Goal: Task Accomplishment & Management: Use online tool/utility

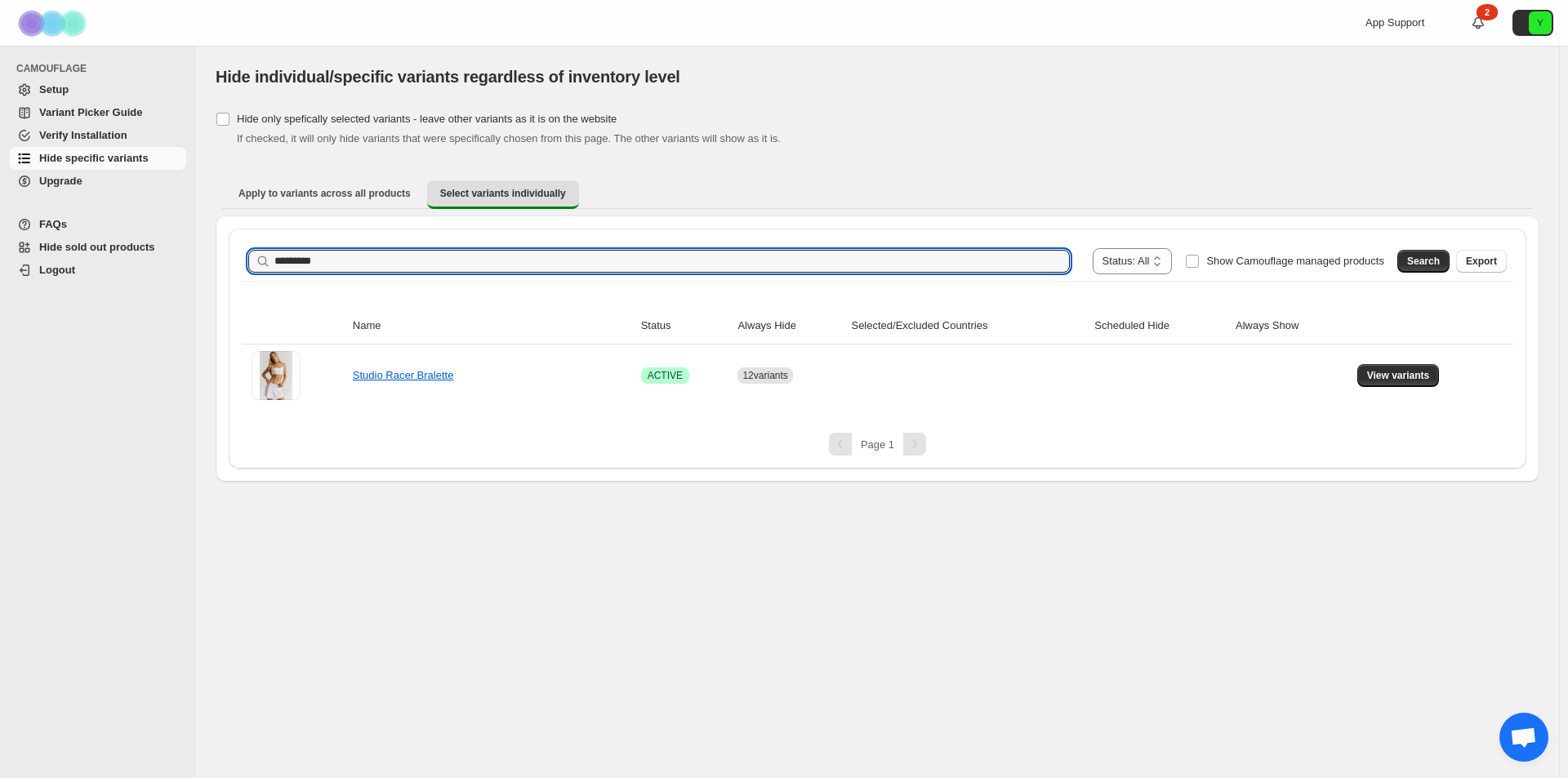
click at [194, 253] on div "**********" at bounding box center [784, 389] width 1568 height 778
click at [1408, 263] on button "Search" at bounding box center [1424, 261] width 53 height 23
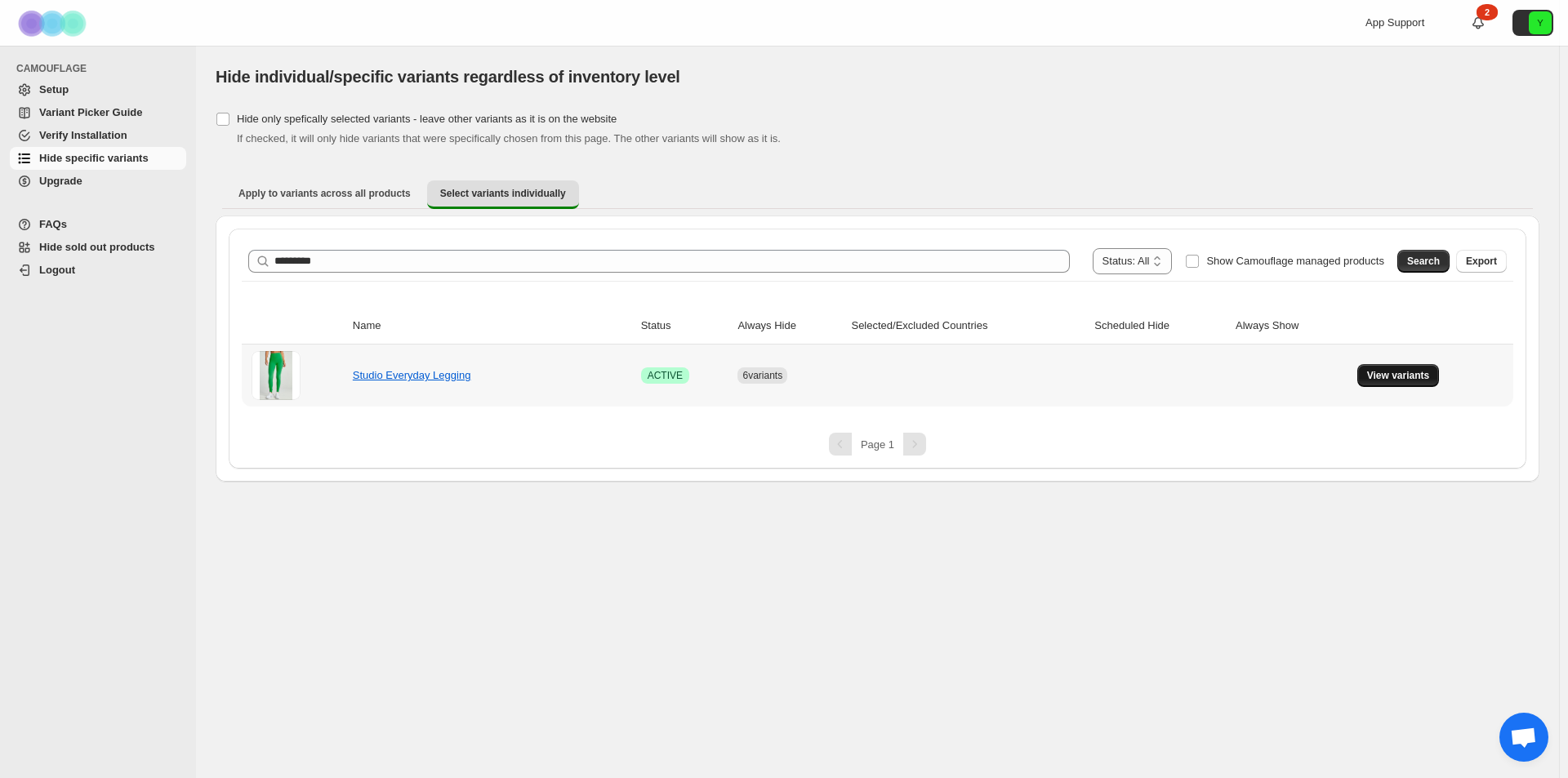
click at [1414, 372] on span "View variants" at bounding box center [1399, 375] width 63 height 13
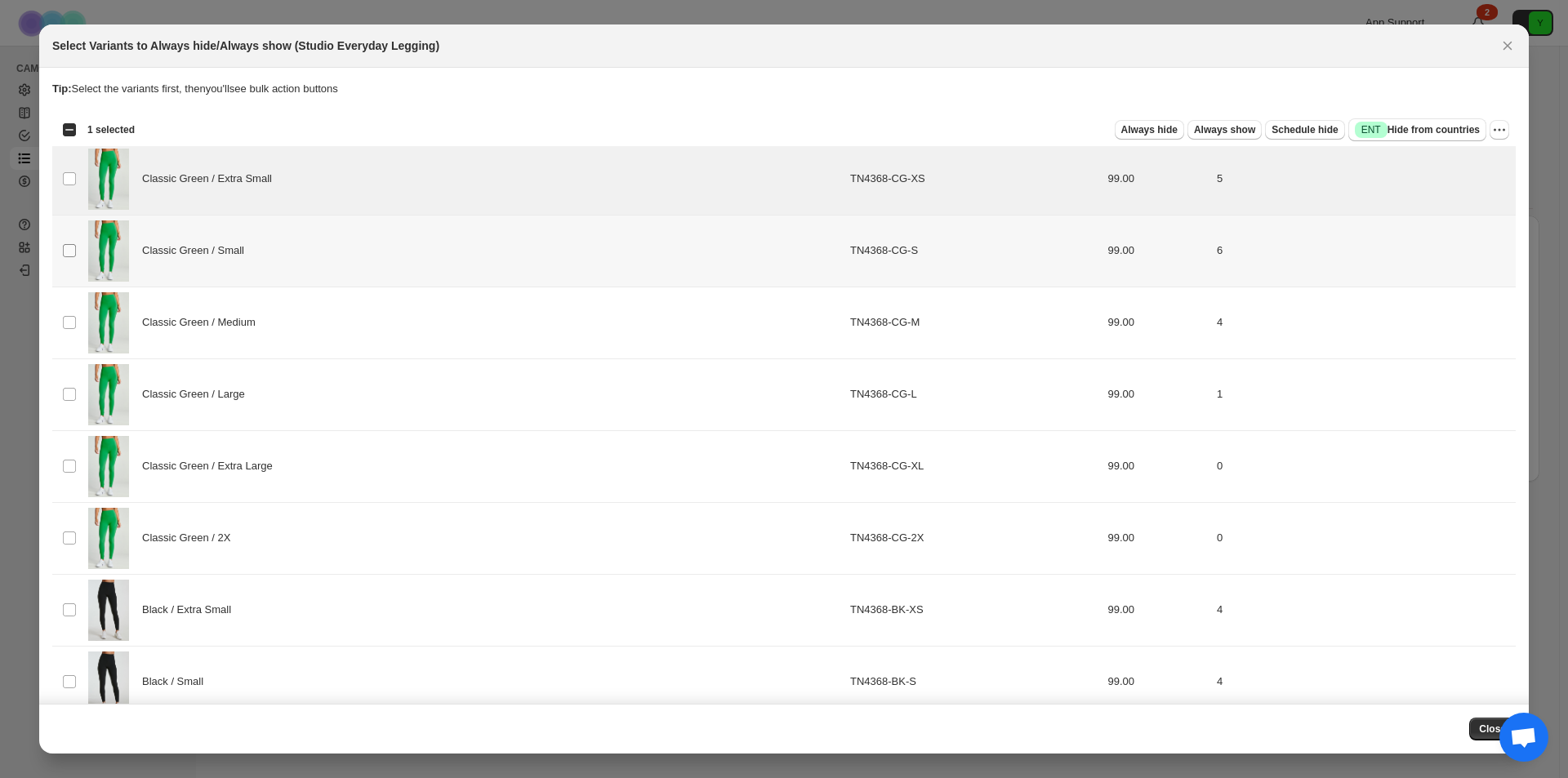
click at [76, 243] on span ":rgc:" at bounding box center [69, 250] width 14 height 14
click at [69, 314] on td "Select product variant" at bounding box center [68, 322] width 31 height 72
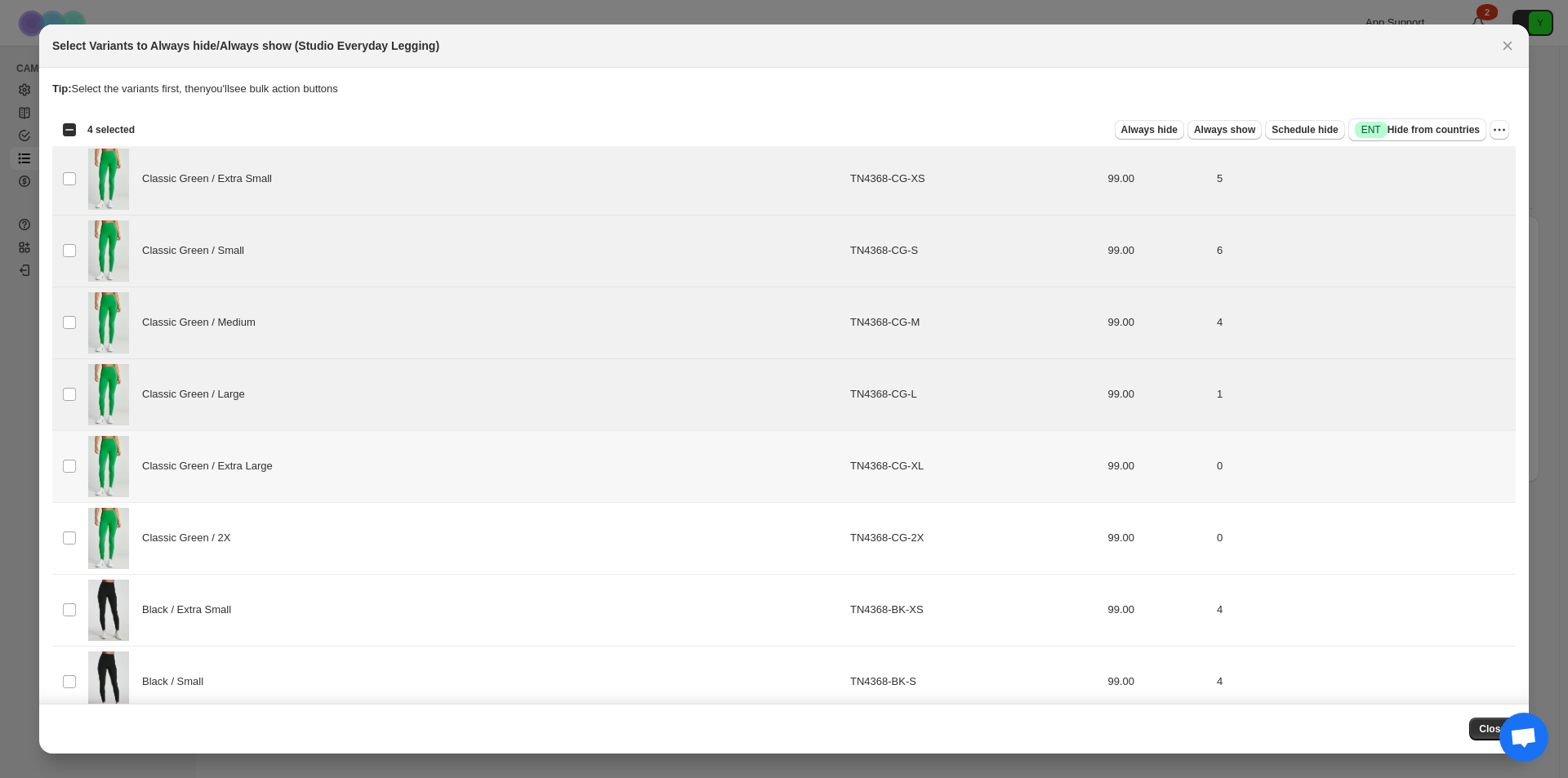
click at [70, 456] on td "Select product variant" at bounding box center [68, 466] width 31 height 72
click at [55, 544] on td "Select product variant" at bounding box center [68, 538] width 31 height 72
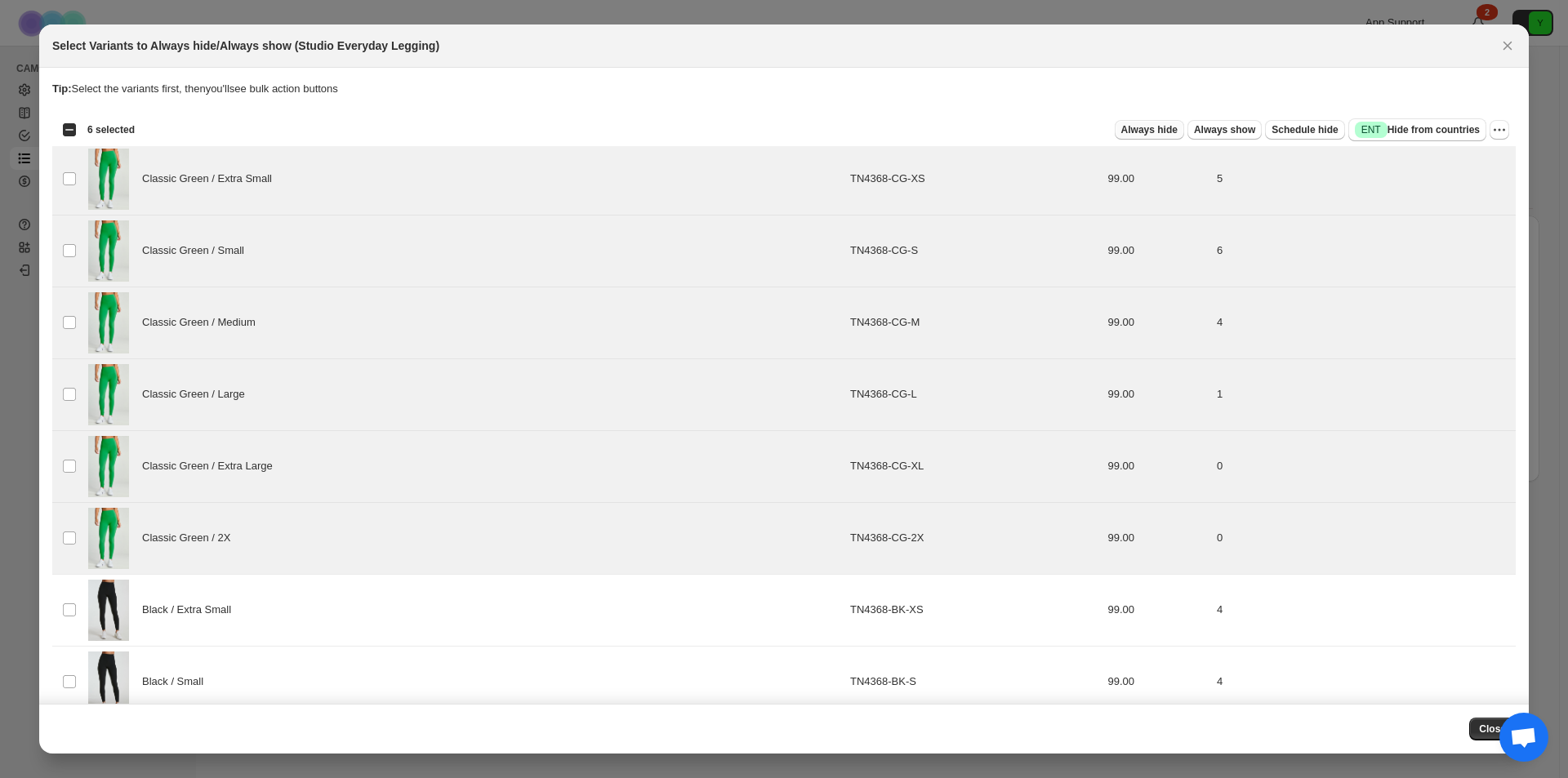
click at [1158, 127] on span "Always hide" at bounding box center [1150, 129] width 56 height 13
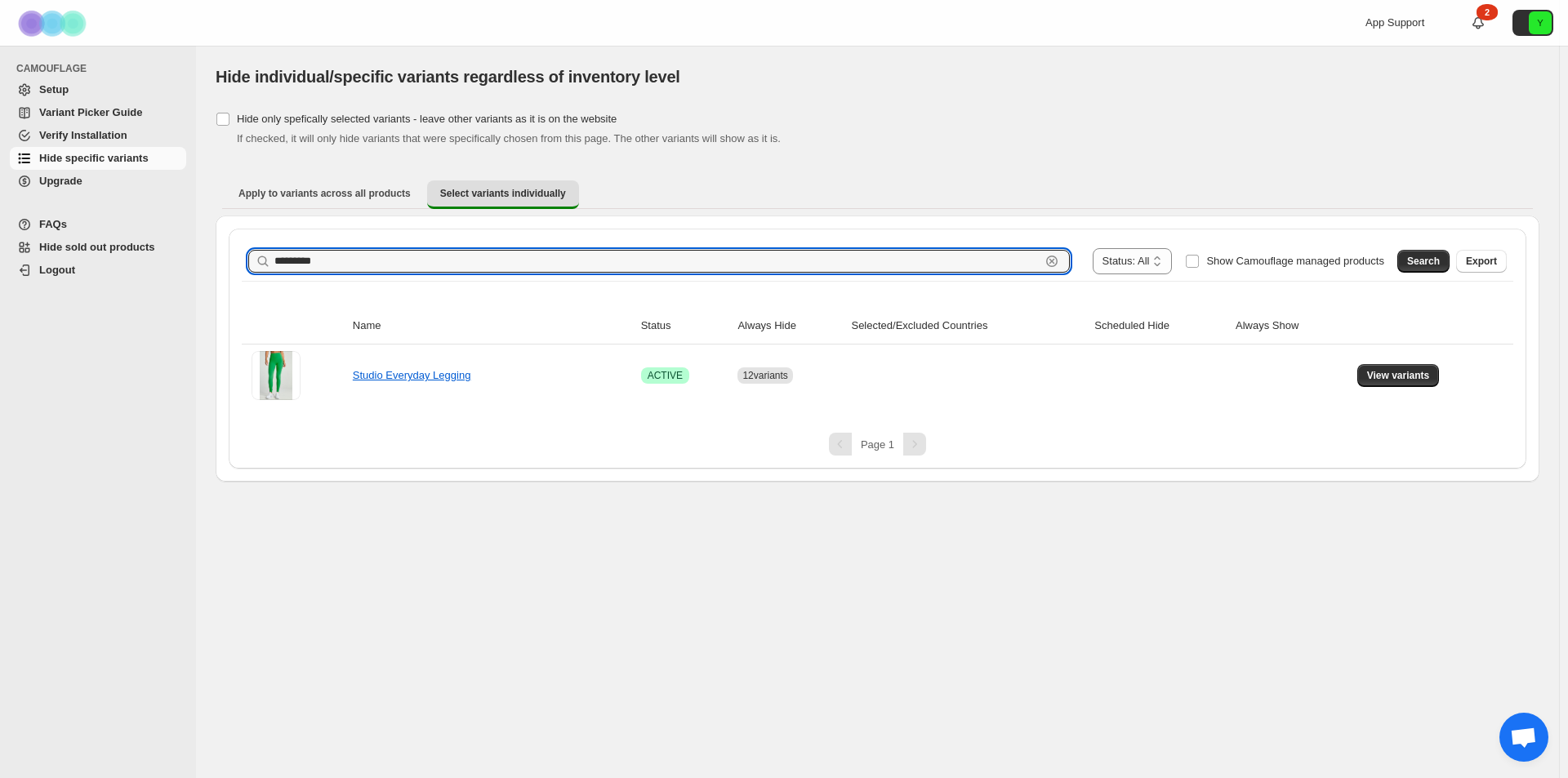
drag, startPoint x: 339, startPoint y: 263, endPoint x: 155, endPoint y: 253, distance: 184.3
click at [156, 254] on div "**********" at bounding box center [784, 389] width 1568 height 778
paste input "text"
click at [1421, 270] on button "Search" at bounding box center [1424, 261] width 53 height 23
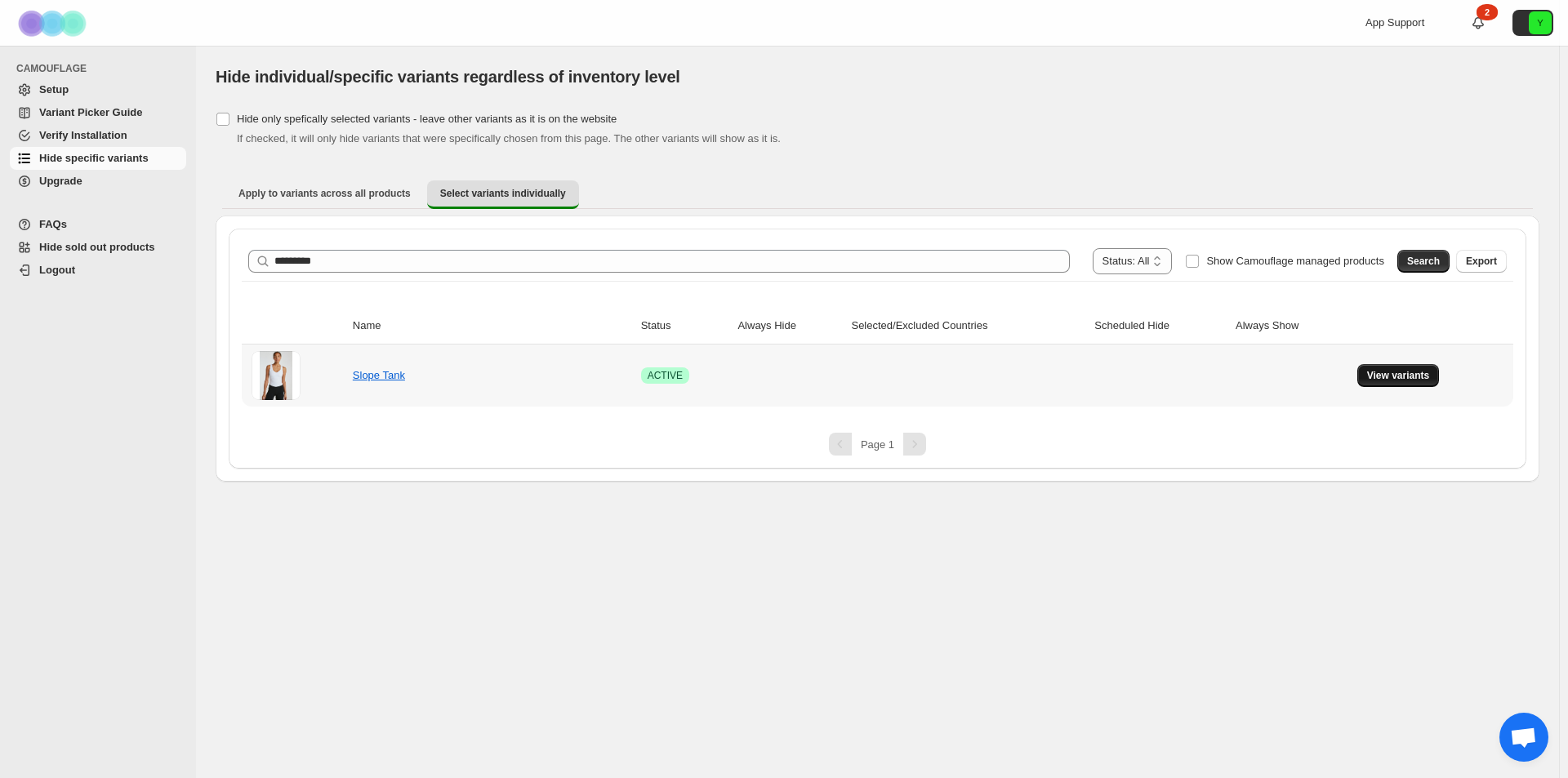
click at [1408, 374] on span "View variants" at bounding box center [1399, 375] width 63 height 13
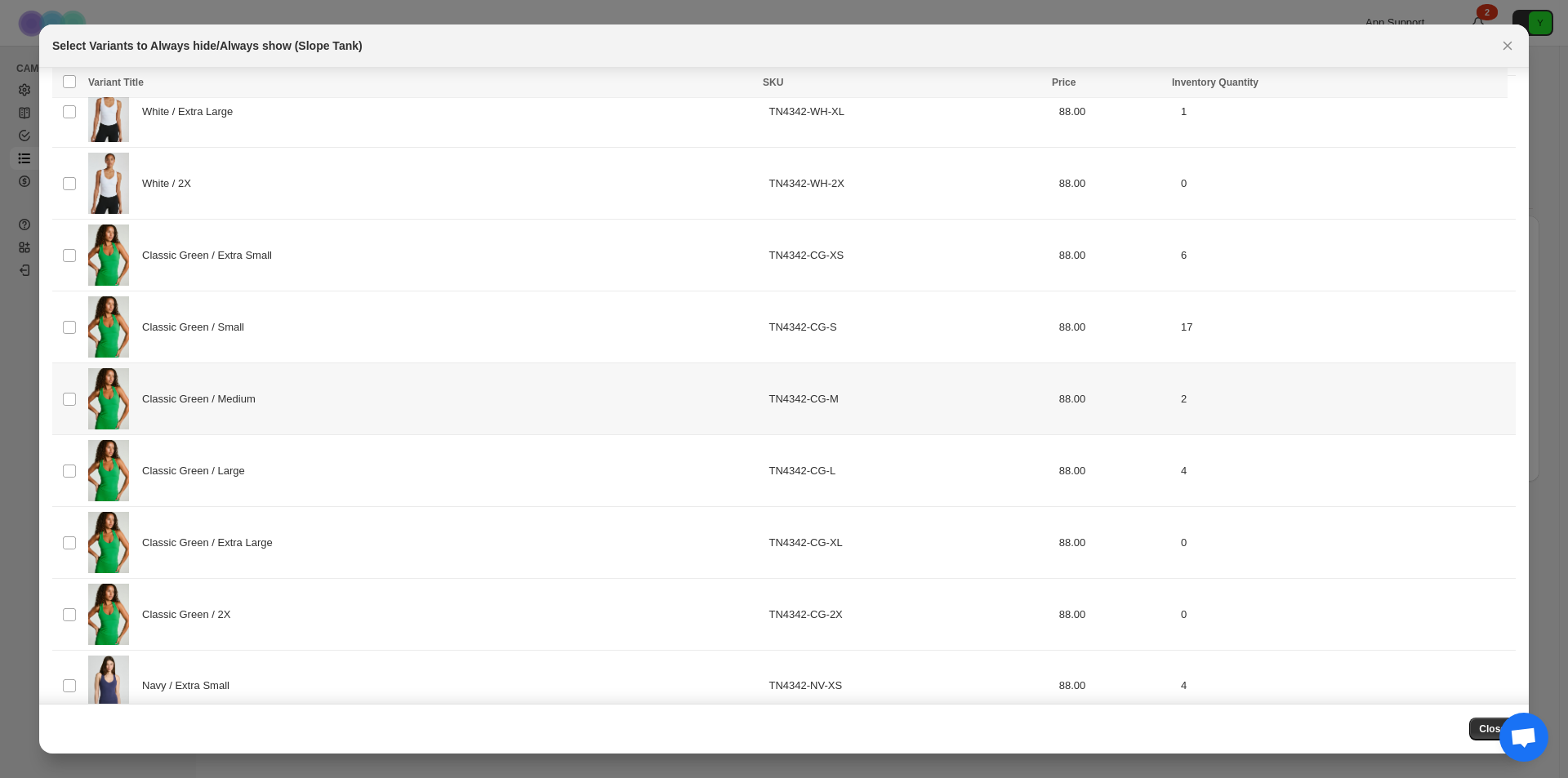
scroll to position [356, 0]
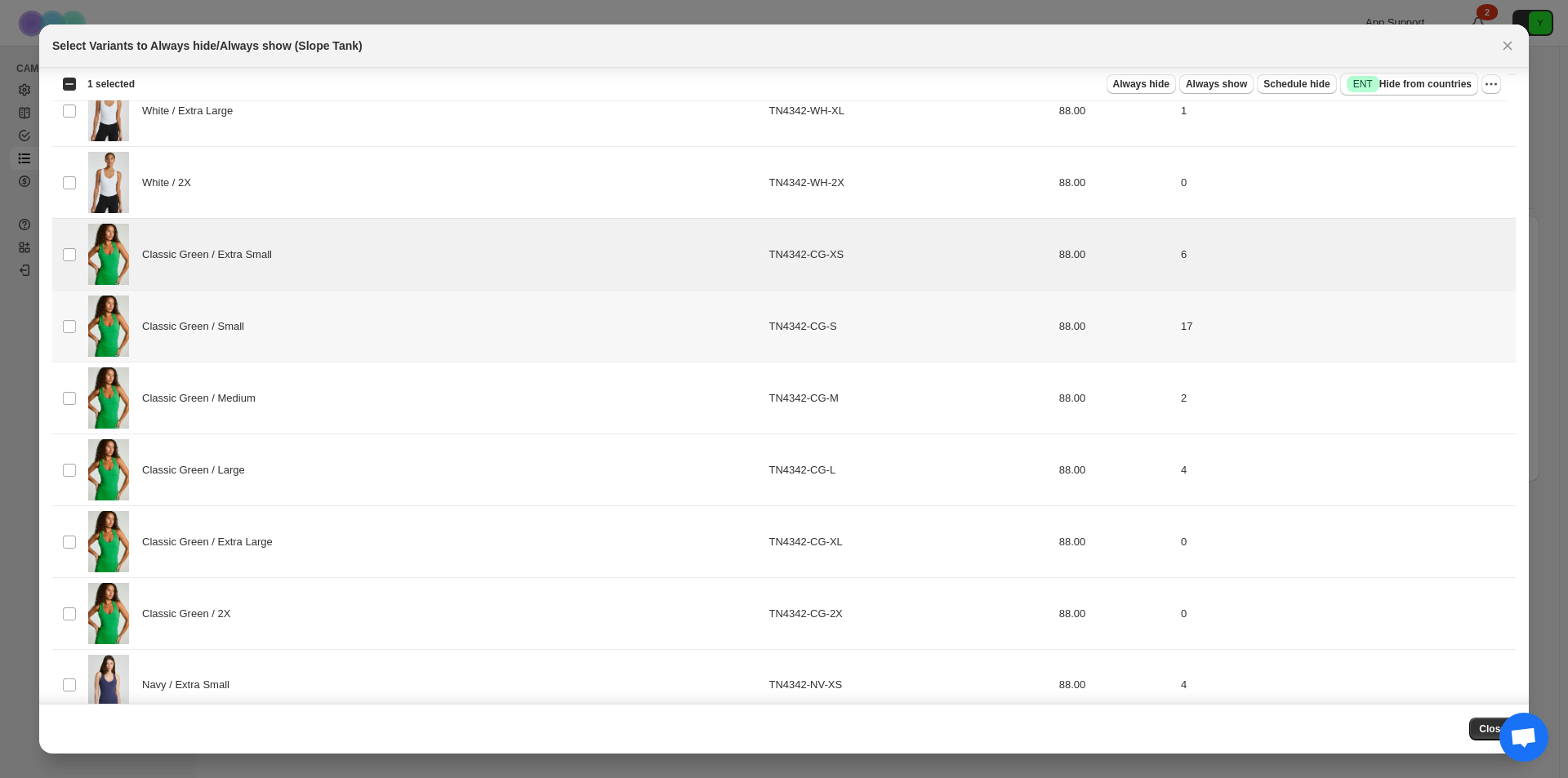
click at [69, 315] on td "Select product variant" at bounding box center [68, 327] width 31 height 72
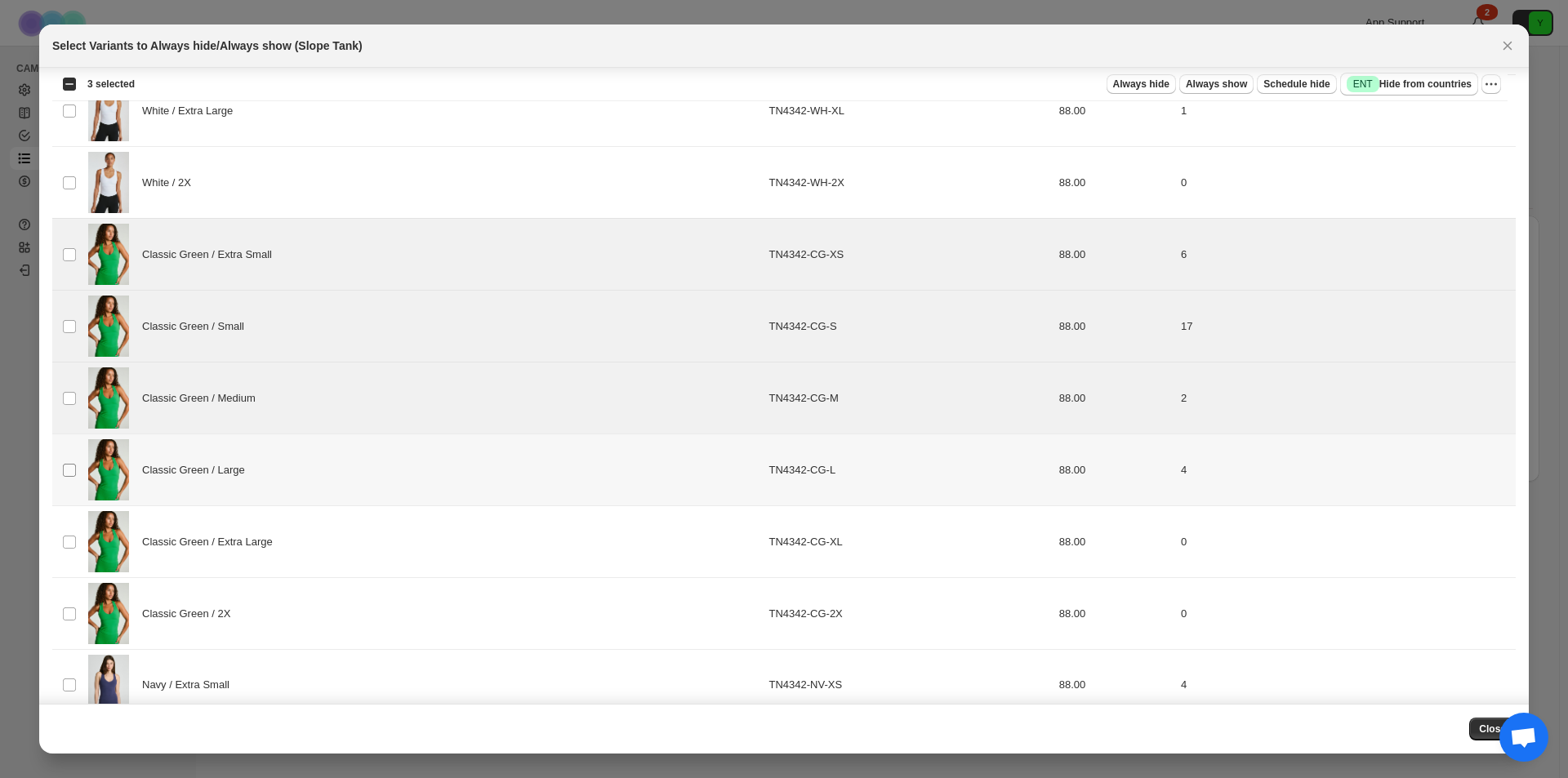
click at [76, 466] on span ":rhg:" at bounding box center [69, 470] width 14 height 14
drag, startPoint x: 74, startPoint y: 530, endPoint x: 76, endPoint y: 554, distance: 24.1
click at [74, 531] on td "Select product variant" at bounding box center [68, 542] width 31 height 72
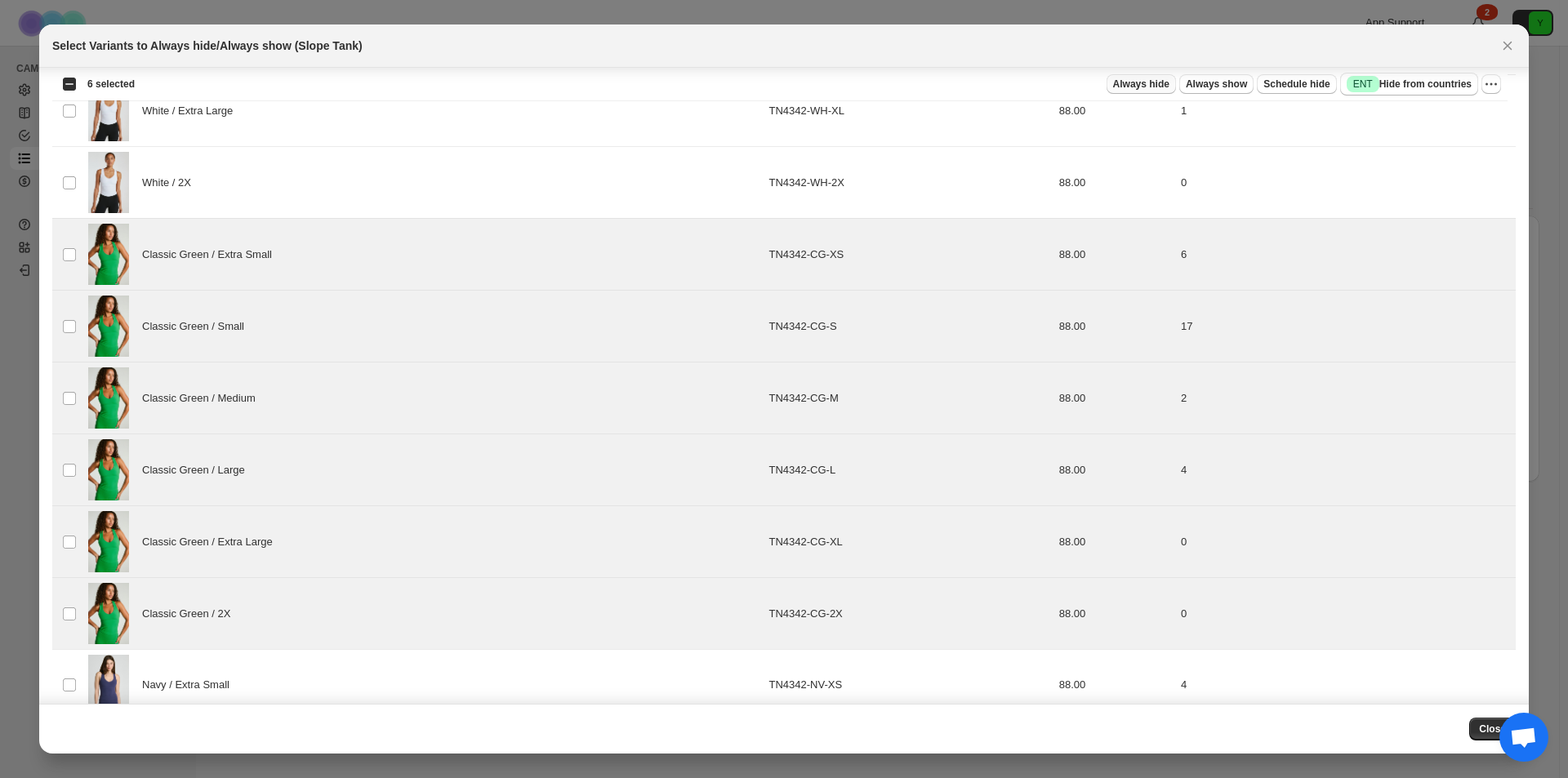
click at [1145, 87] on span "Always hide" at bounding box center [1141, 83] width 56 height 13
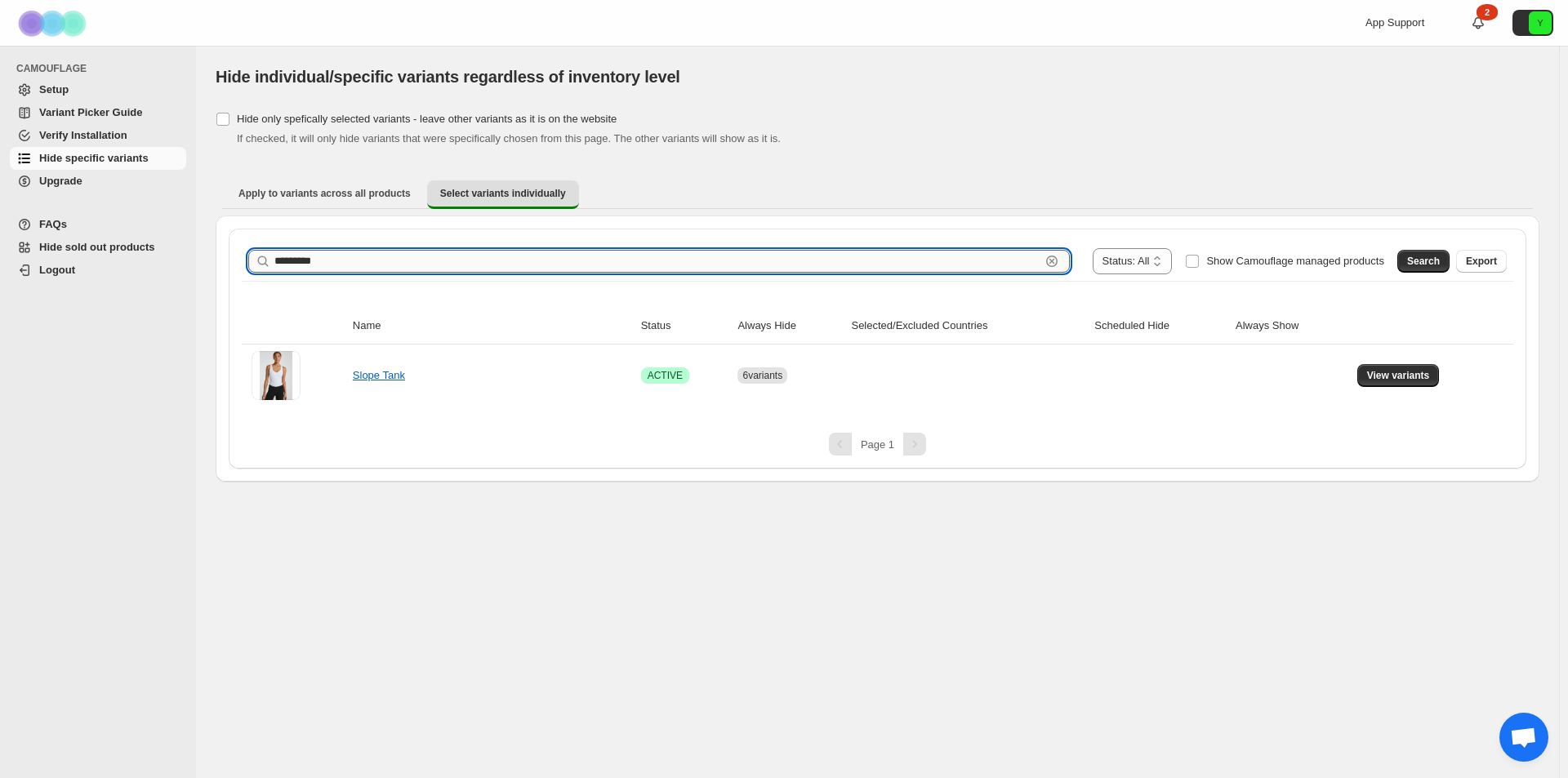
drag, startPoint x: 339, startPoint y: 268, endPoint x: 469, endPoint y: 255, distance: 130.6
click at [189, 264] on div "**********" at bounding box center [784, 389] width 1568 height 778
paste input "text"
click at [1404, 263] on button "Search" at bounding box center [1424, 261] width 53 height 23
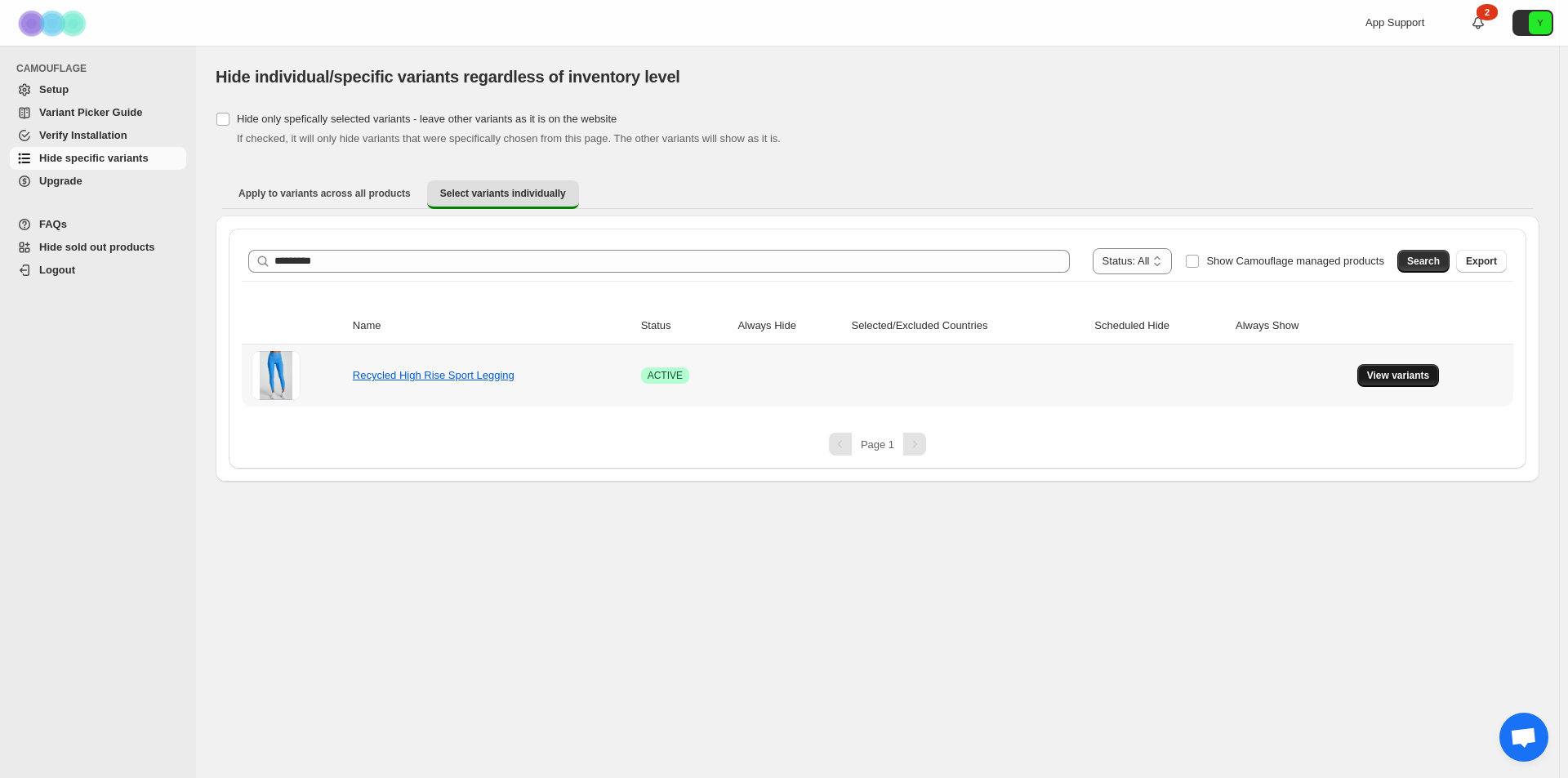
click at [1386, 378] on span "View variants" at bounding box center [1399, 375] width 63 height 13
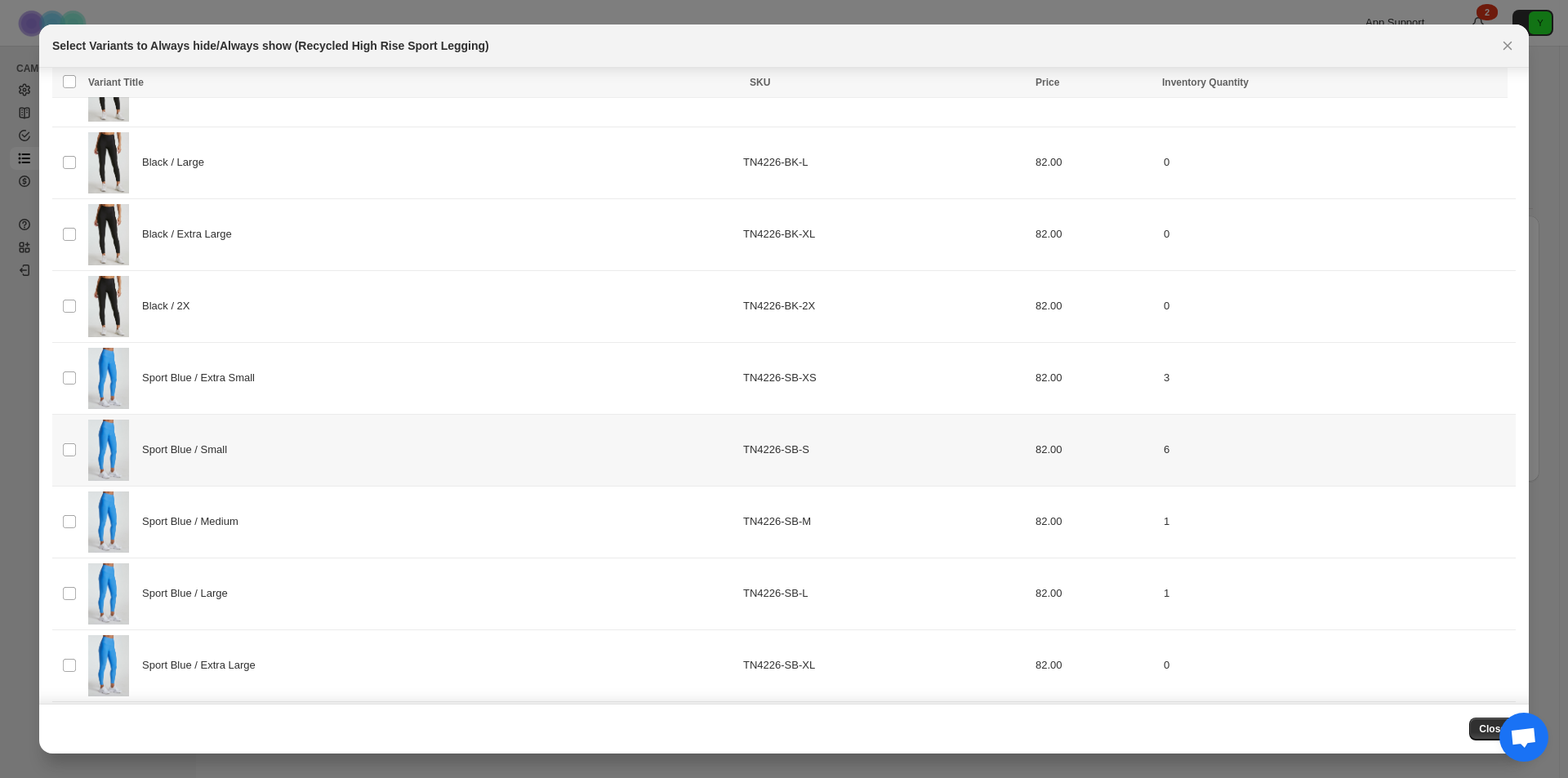
scroll to position [245, 0]
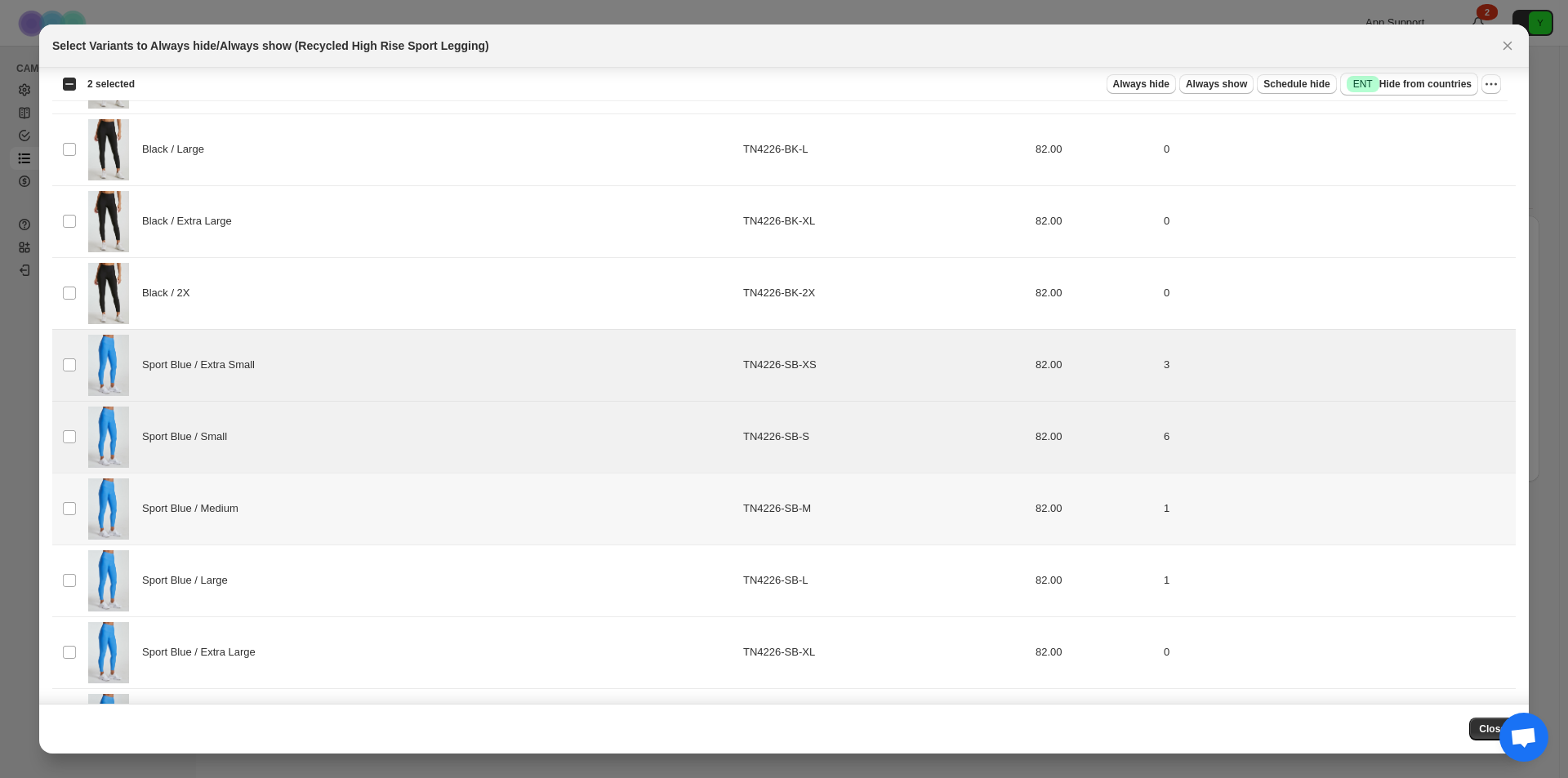
click at [76, 510] on td "Select product variant" at bounding box center [68, 508] width 31 height 72
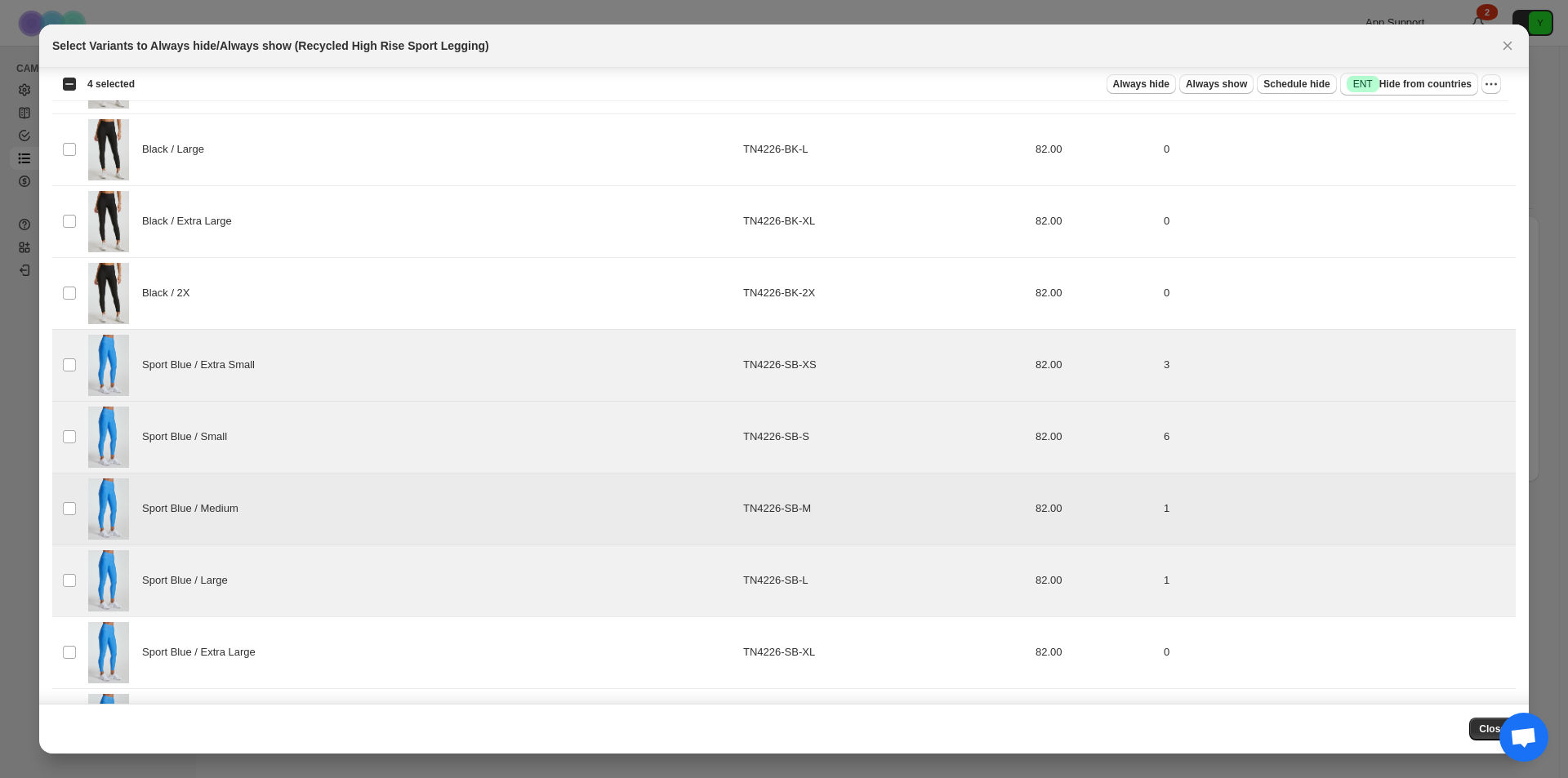
scroll to position [408, 0]
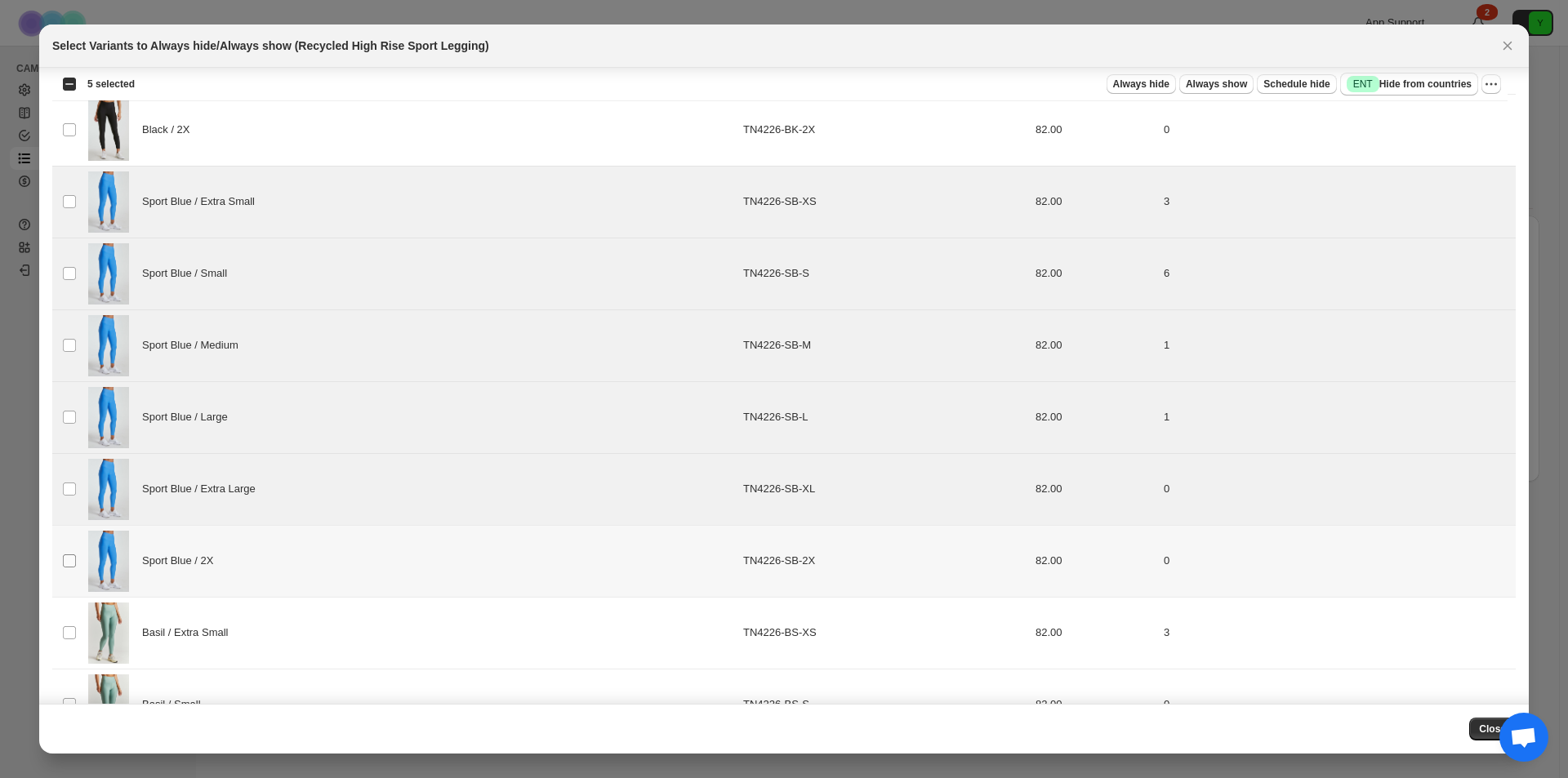
click at [75, 554] on td "Select product variant" at bounding box center [68, 561] width 31 height 72
click at [1145, 84] on span "Always hide" at bounding box center [1141, 83] width 56 height 13
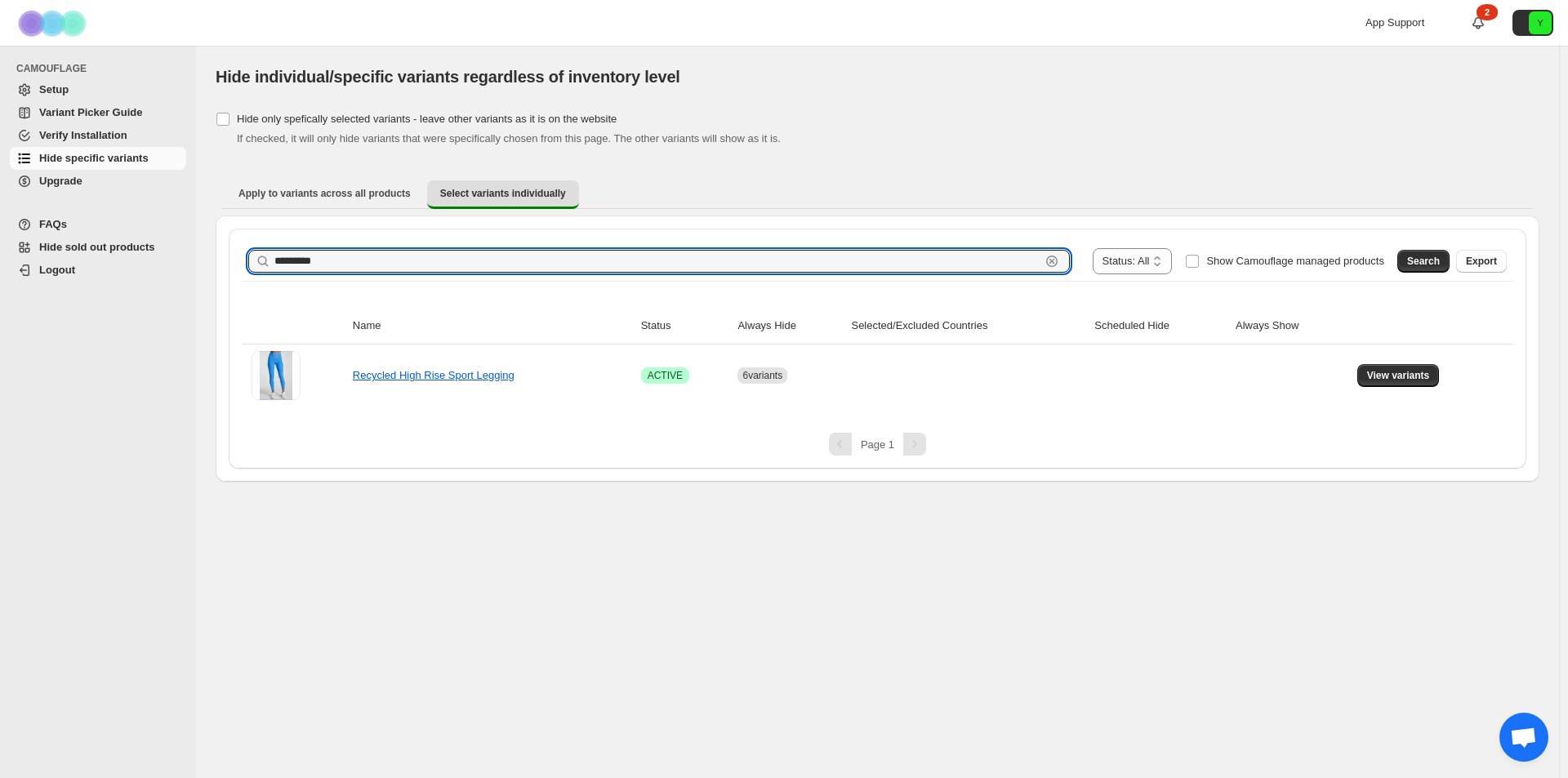
drag, startPoint x: 218, startPoint y: 255, endPoint x: 199, endPoint y: 252, distance: 19.2
click at [182, 253] on div "**********" at bounding box center [784, 389] width 1568 height 778
paste input "text"
click at [1431, 265] on span "Search" at bounding box center [1424, 260] width 33 height 13
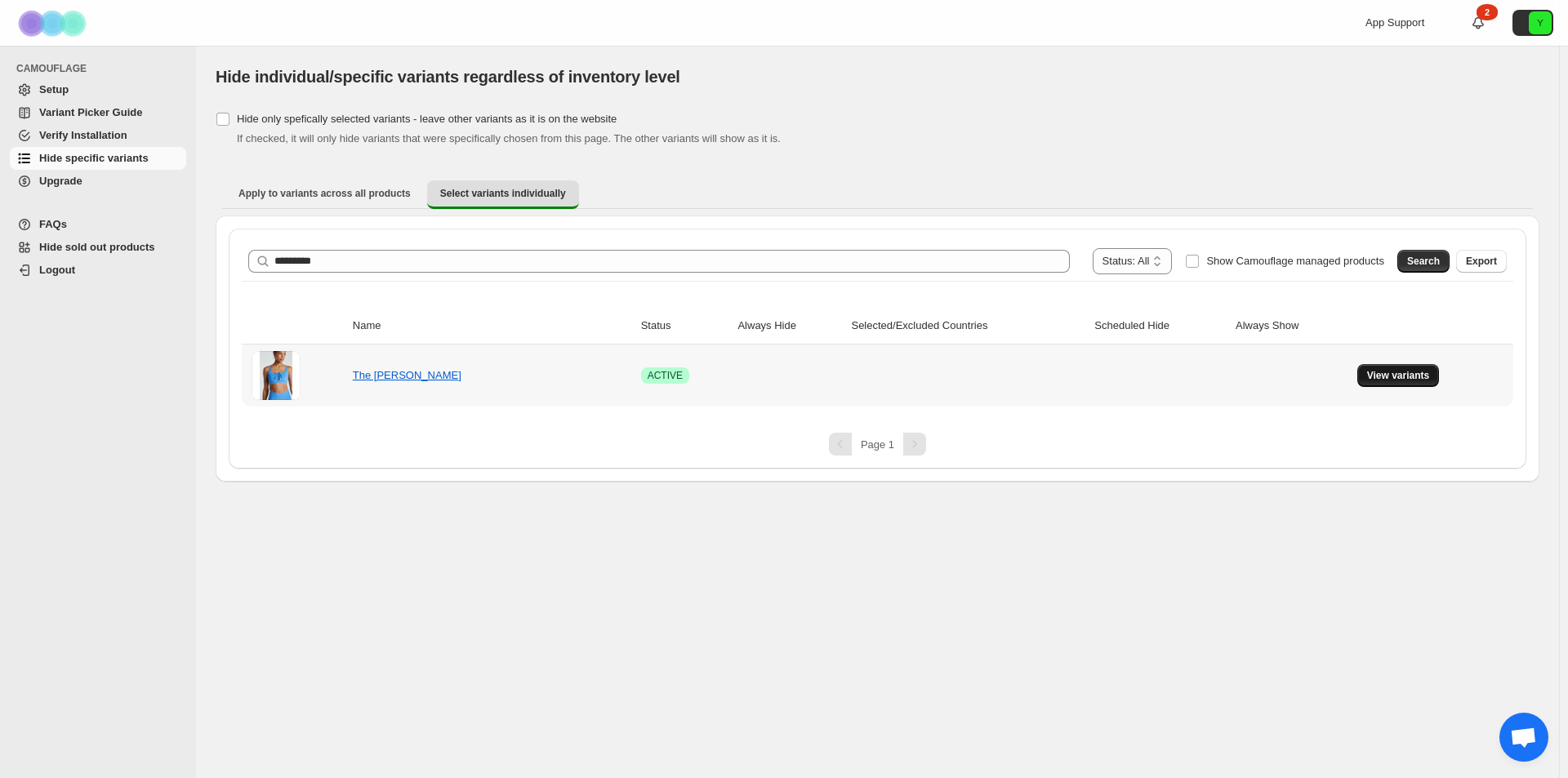
click at [1411, 383] on button "View variants" at bounding box center [1398, 375] width 82 height 23
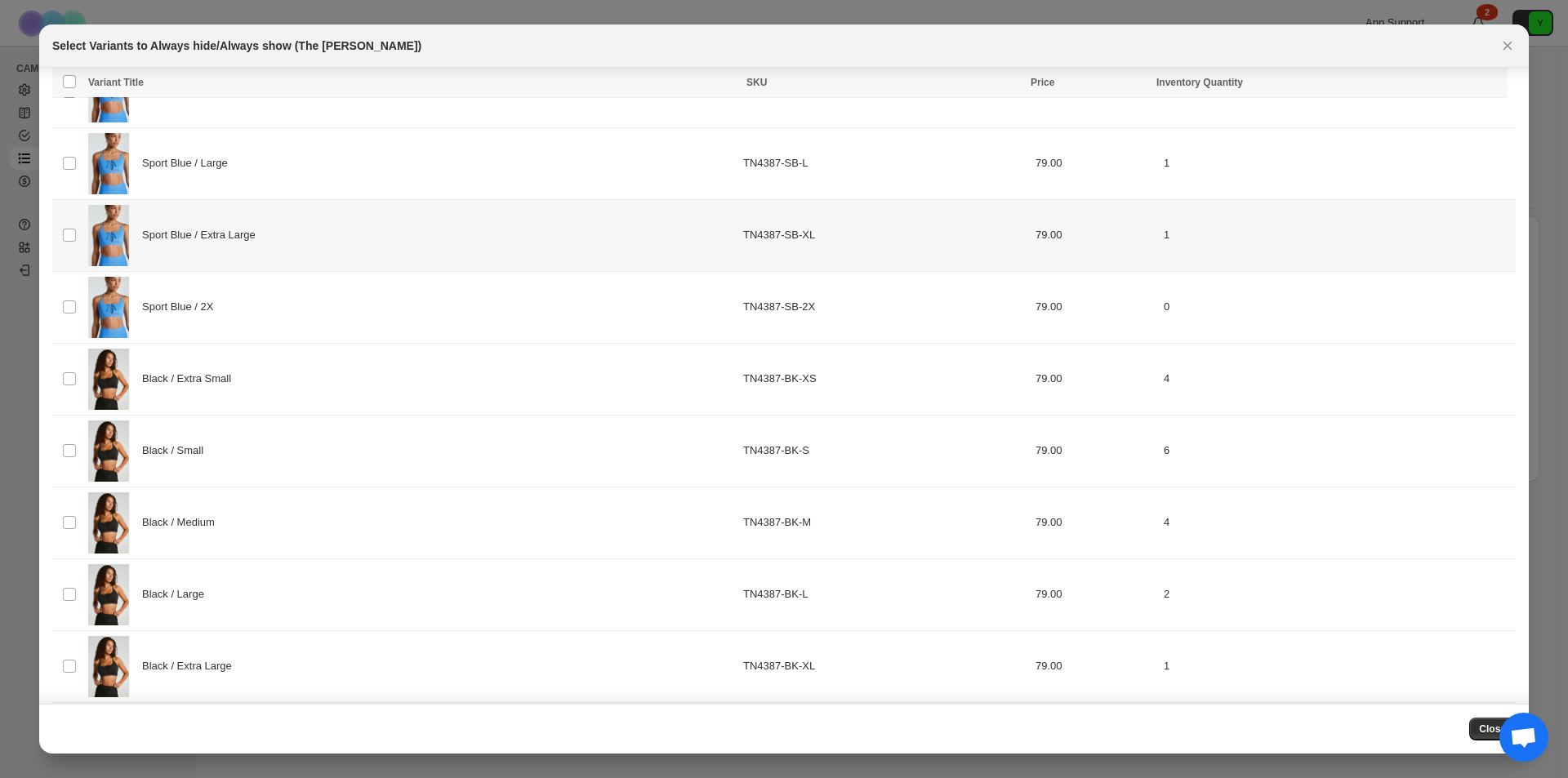
scroll to position [245, 0]
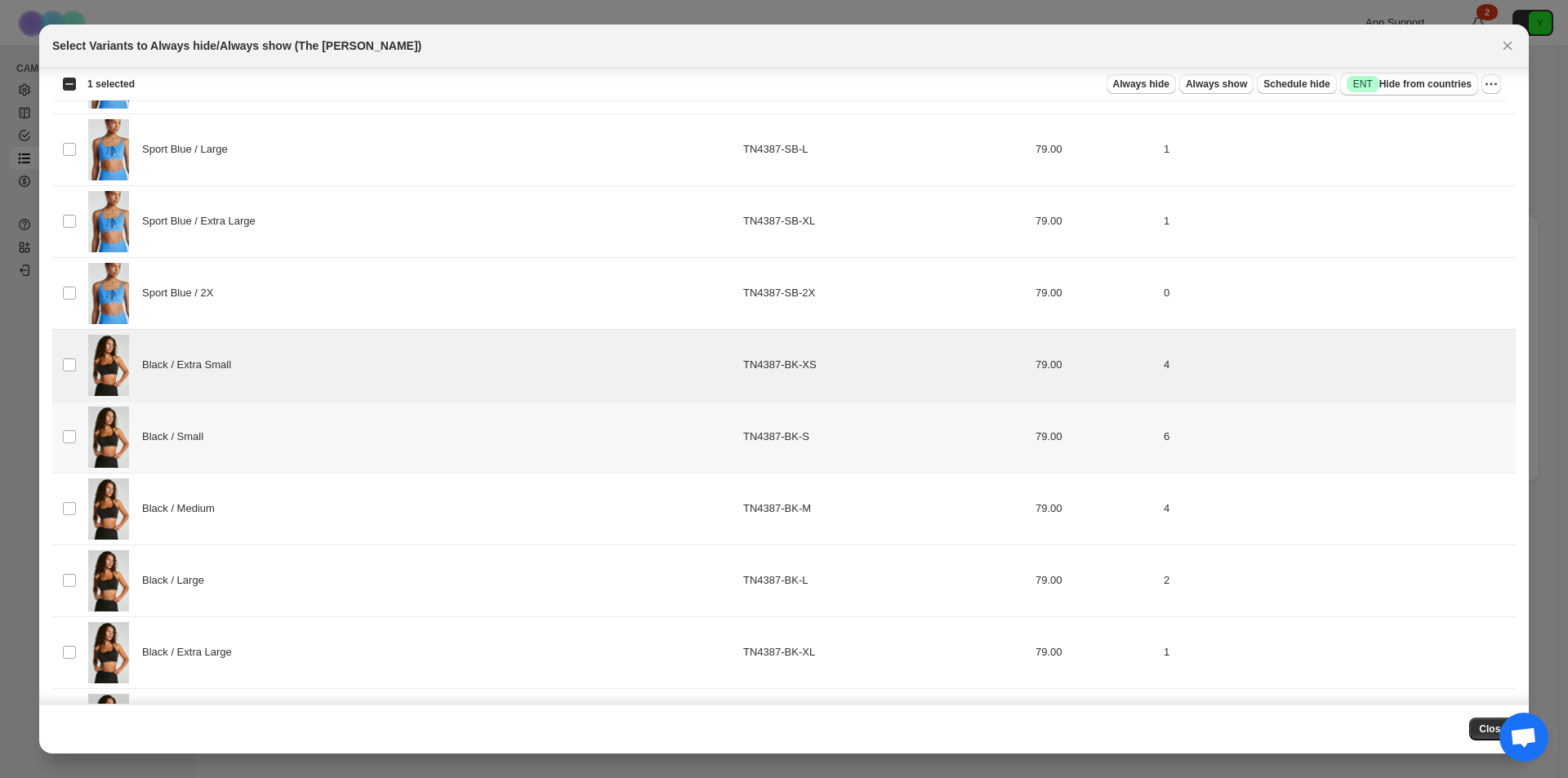
click at [72, 427] on td "Select product variant" at bounding box center [68, 437] width 31 height 72
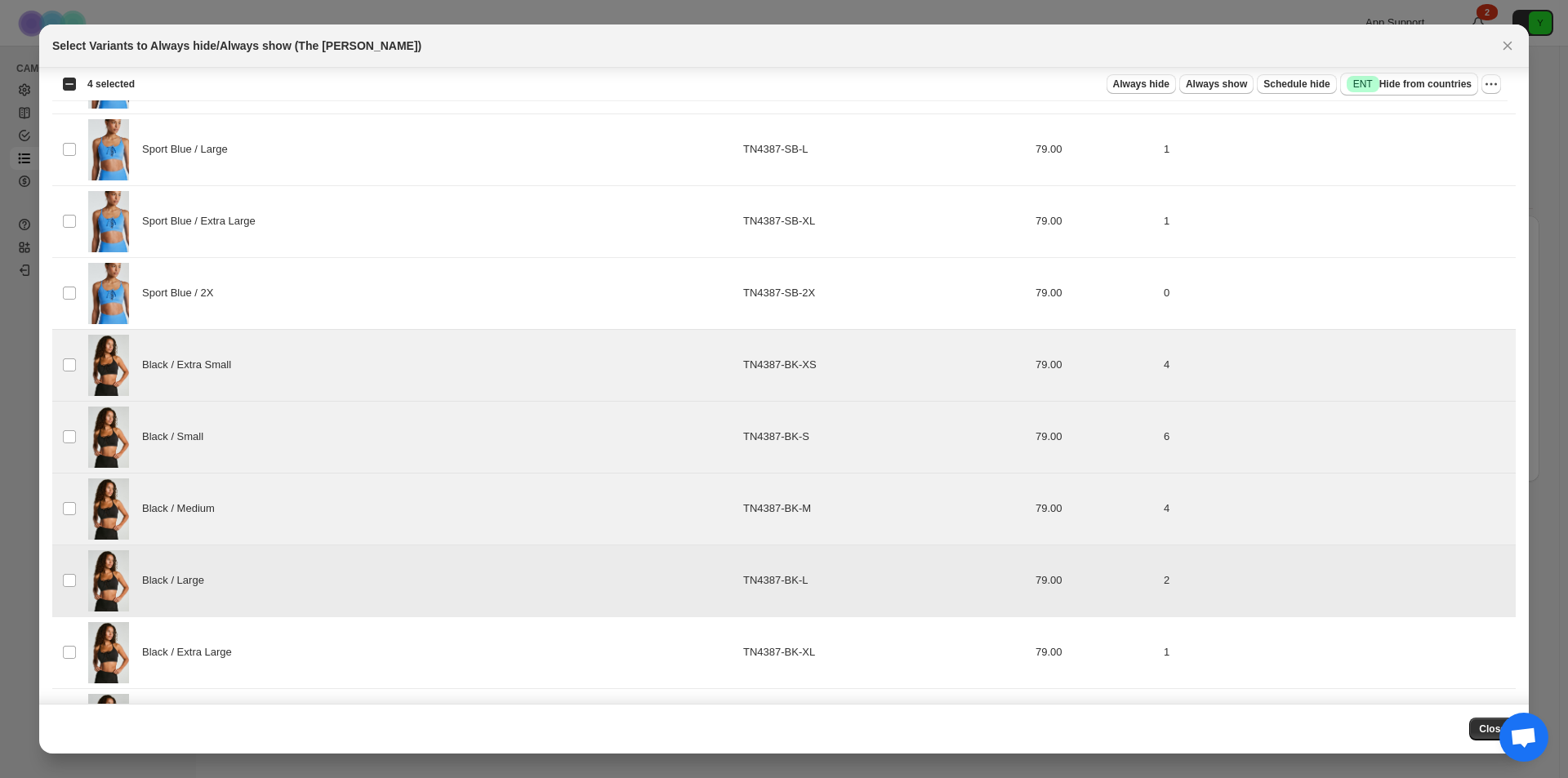
scroll to position [315, 0]
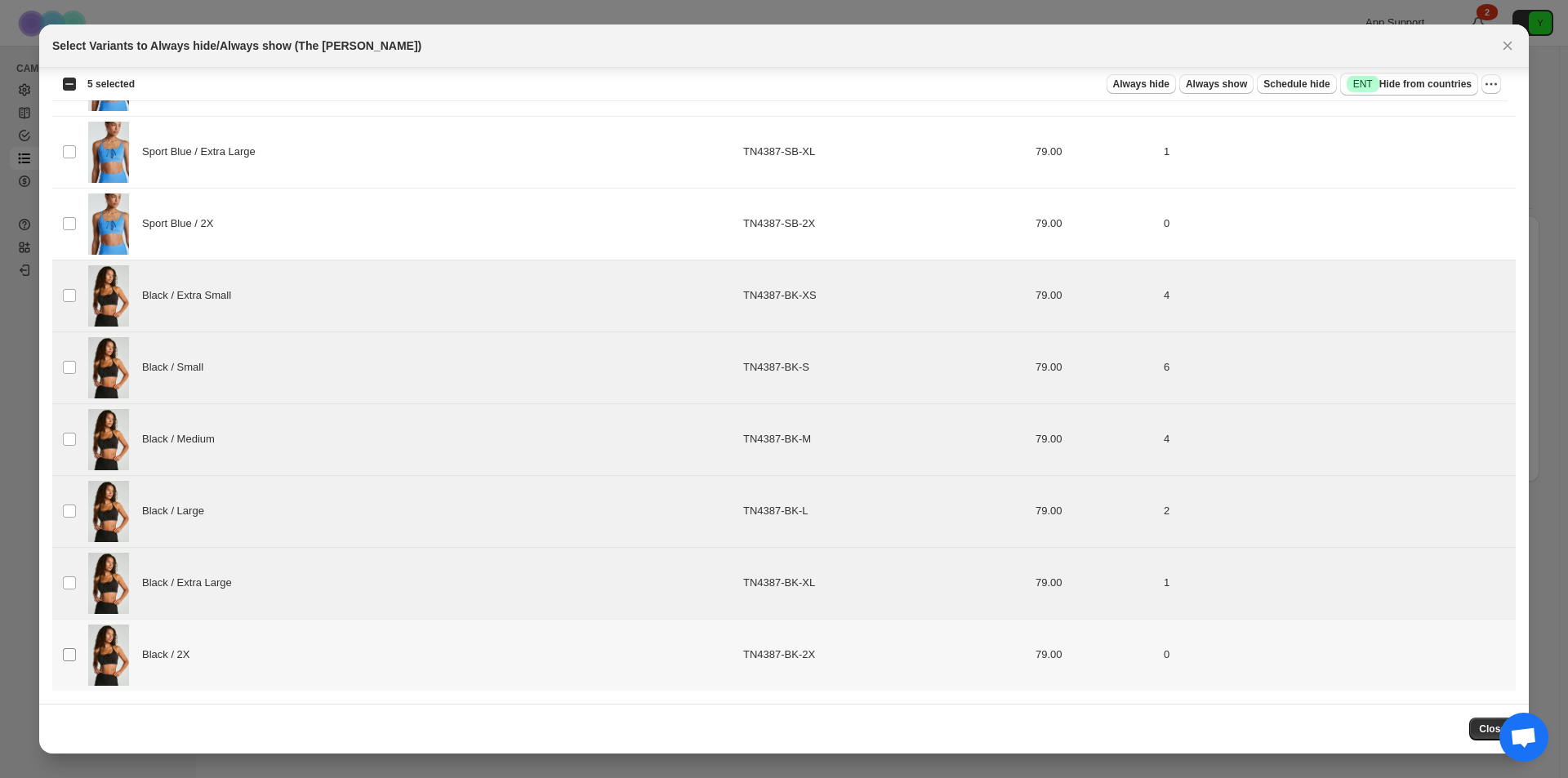
click at [65, 649] on span ":rju:" at bounding box center [69, 654] width 14 height 14
click at [1149, 87] on span "Always hide" at bounding box center [1141, 83] width 56 height 13
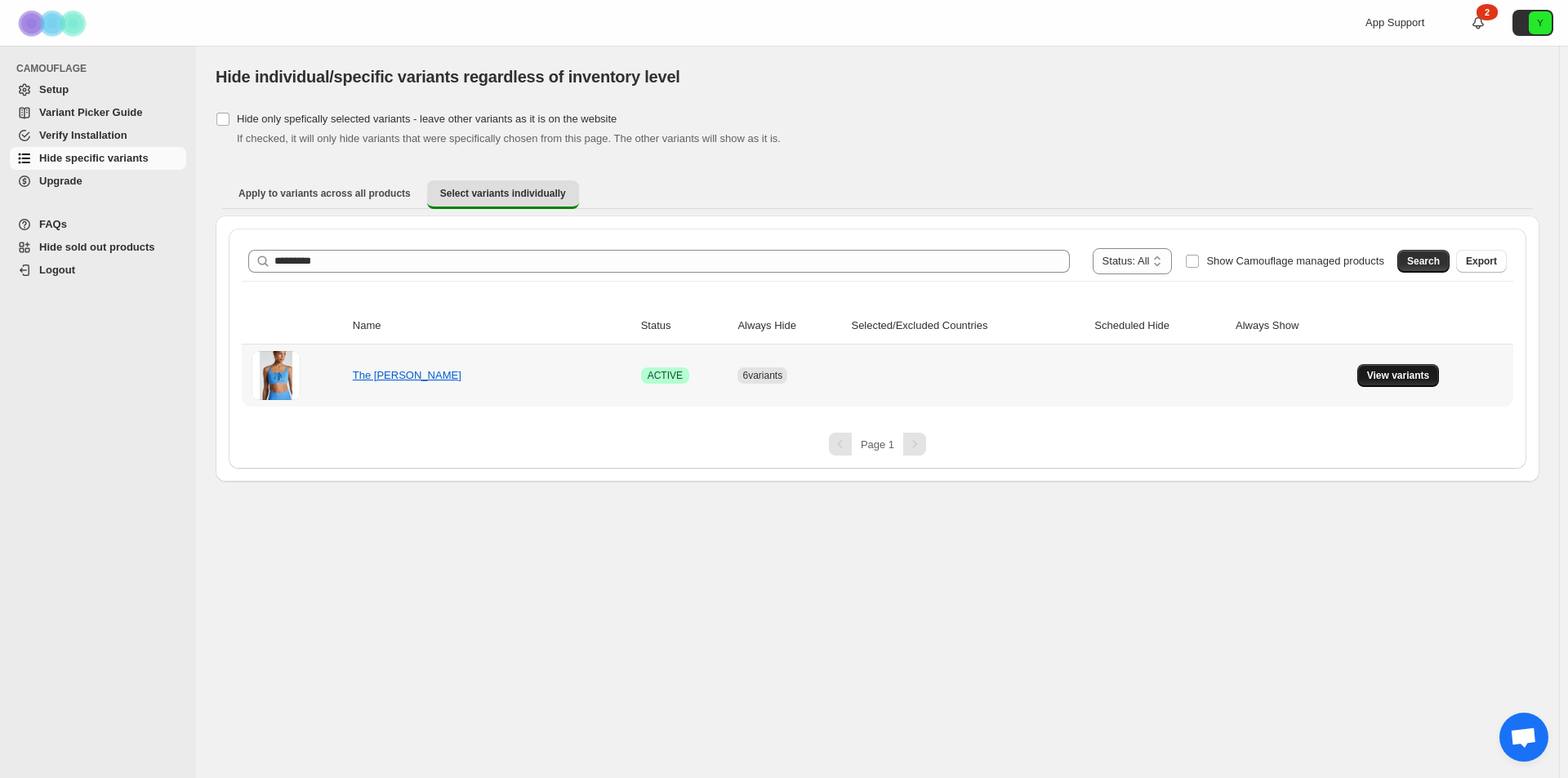
click at [1393, 378] on span "View variants" at bounding box center [1399, 375] width 63 height 13
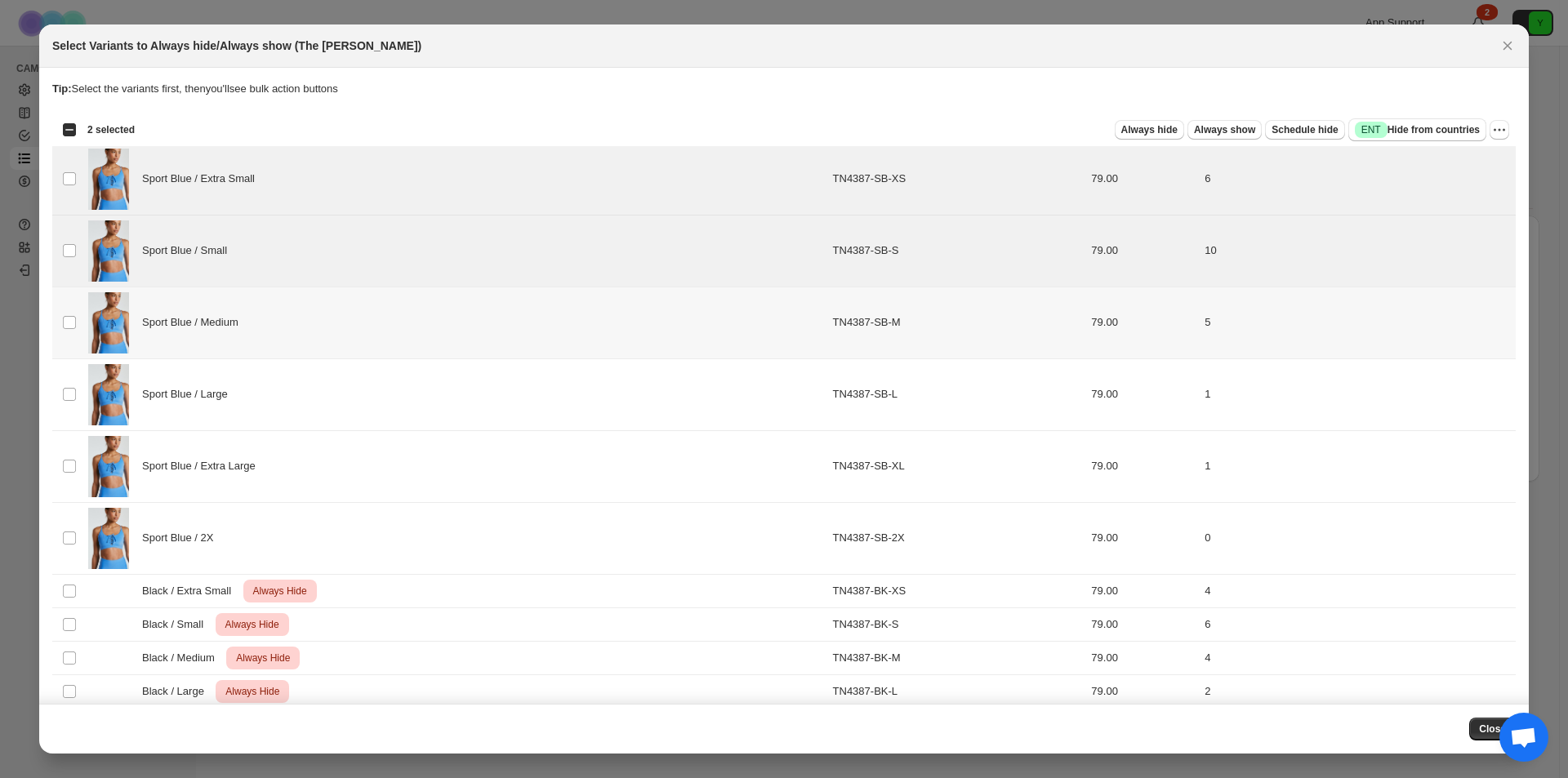
click at [77, 314] on td "Select product variant" at bounding box center [68, 322] width 31 height 72
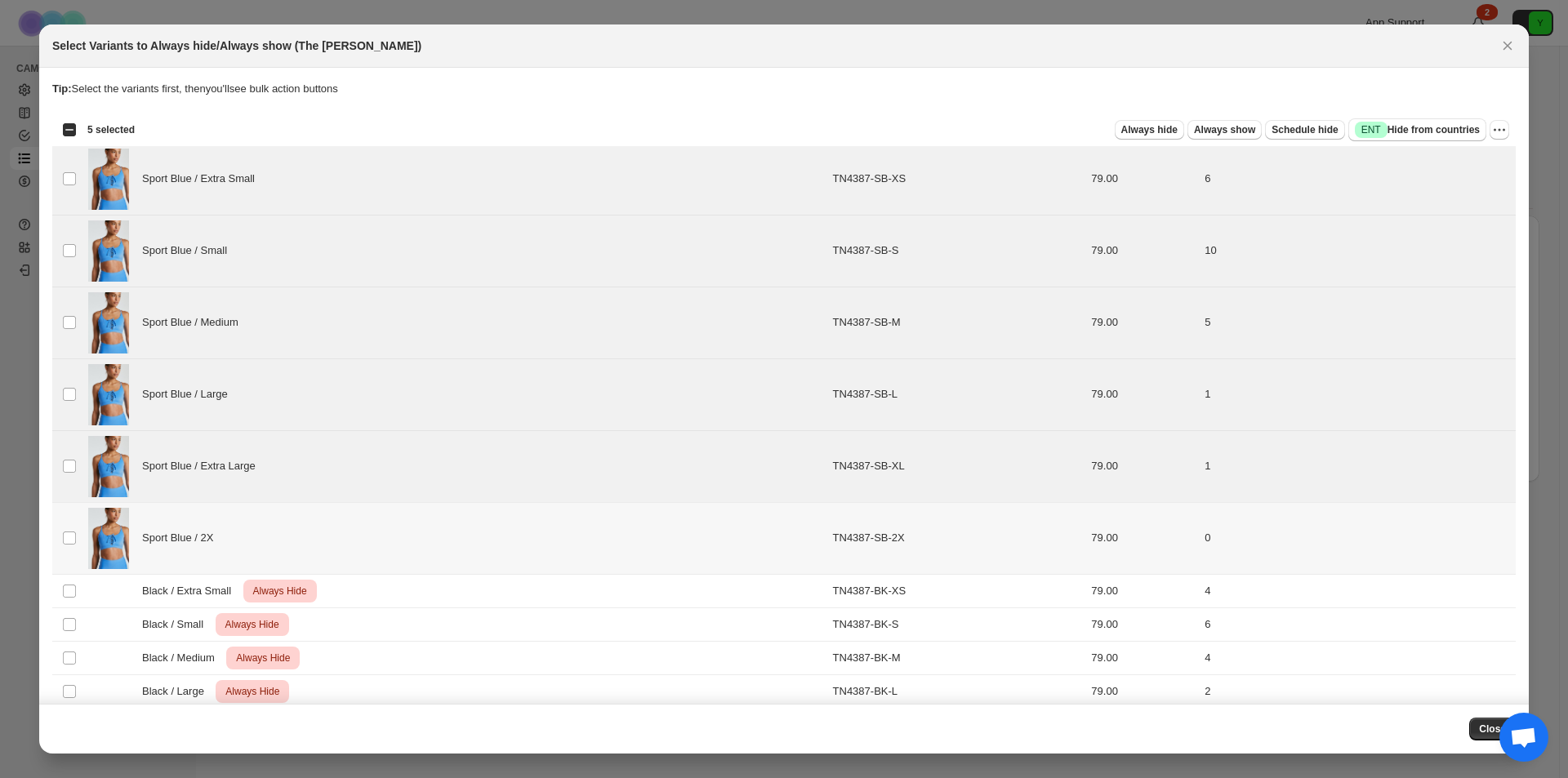
click at [62, 534] on span ":rkr:" at bounding box center [69, 538] width 14 height 14
click at [76, 540] on span ":rkr:" at bounding box center [69, 538] width 14 height 14
click at [1163, 127] on span "Always hide" at bounding box center [1150, 129] width 56 height 13
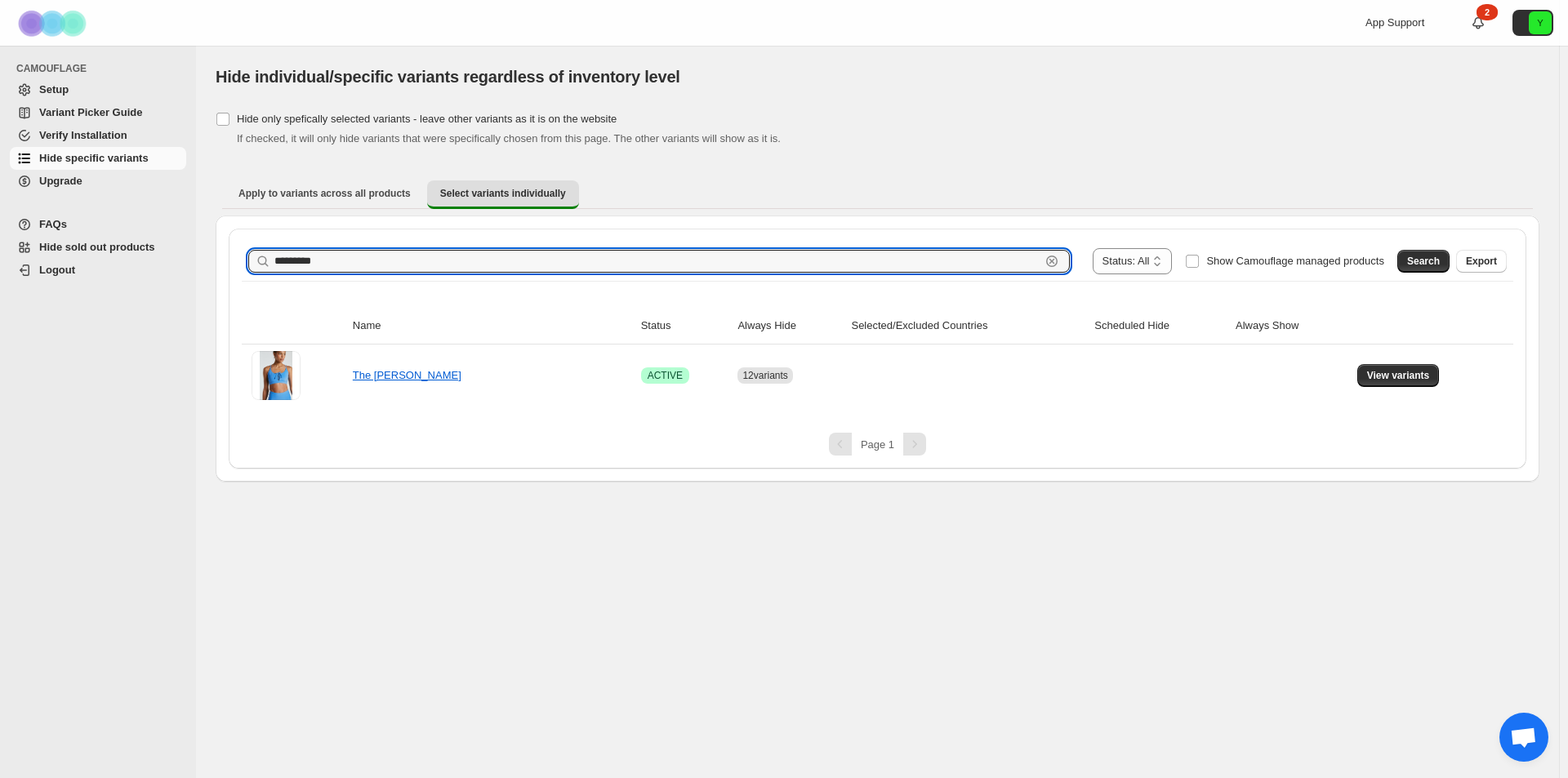
drag, startPoint x: 326, startPoint y: 259, endPoint x: 152, endPoint y: 256, distance: 174.0
click at [177, 258] on div "**********" at bounding box center [784, 389] width 1568 height 778
paste input "text"
click at [1419, 265] on span "Search" at bounding box center [1424, 260] width 33 height 13
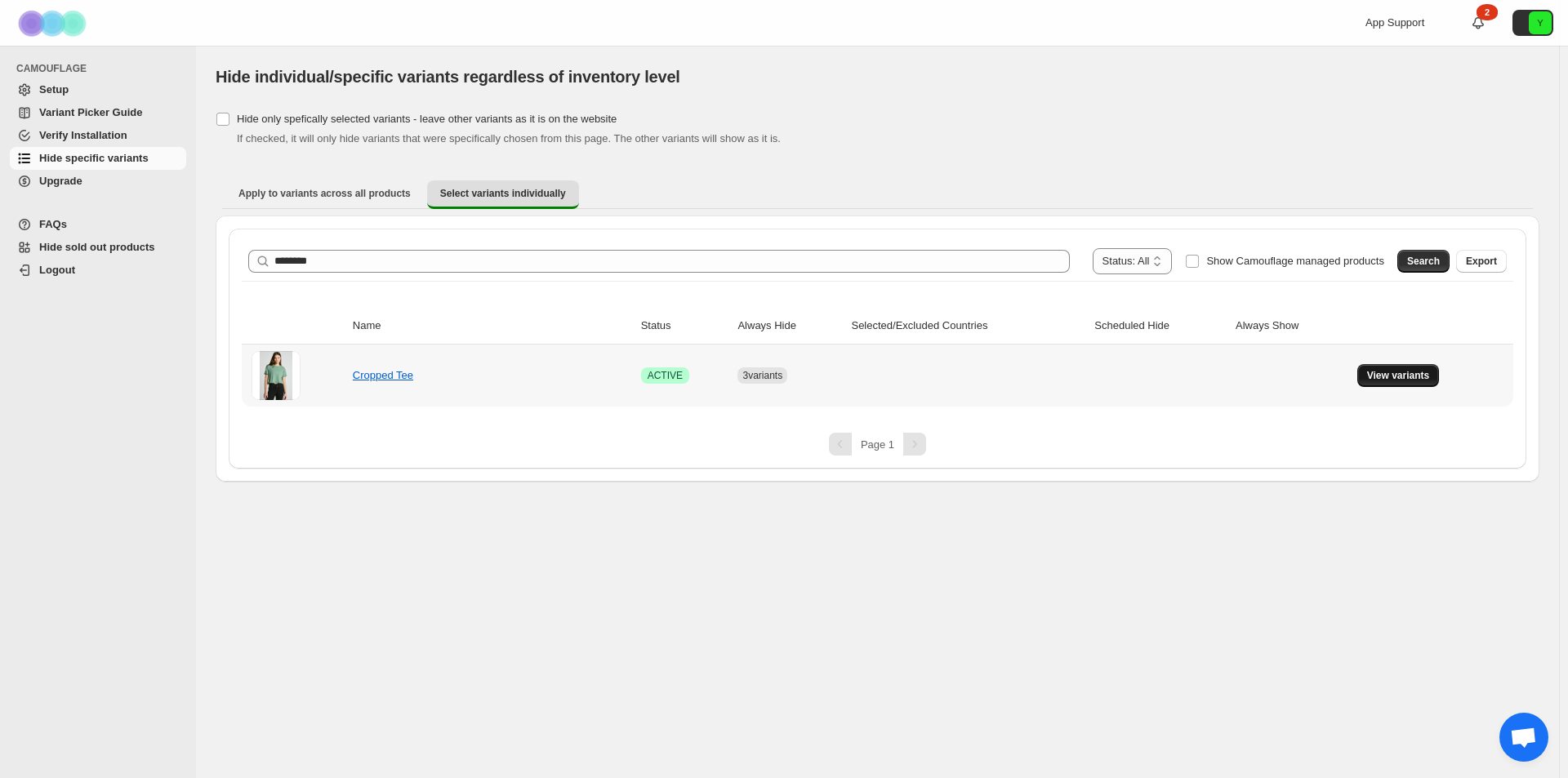
click at [1365, 372] on button "View variants" at bounding box center [1398, 375] width 82 height 23
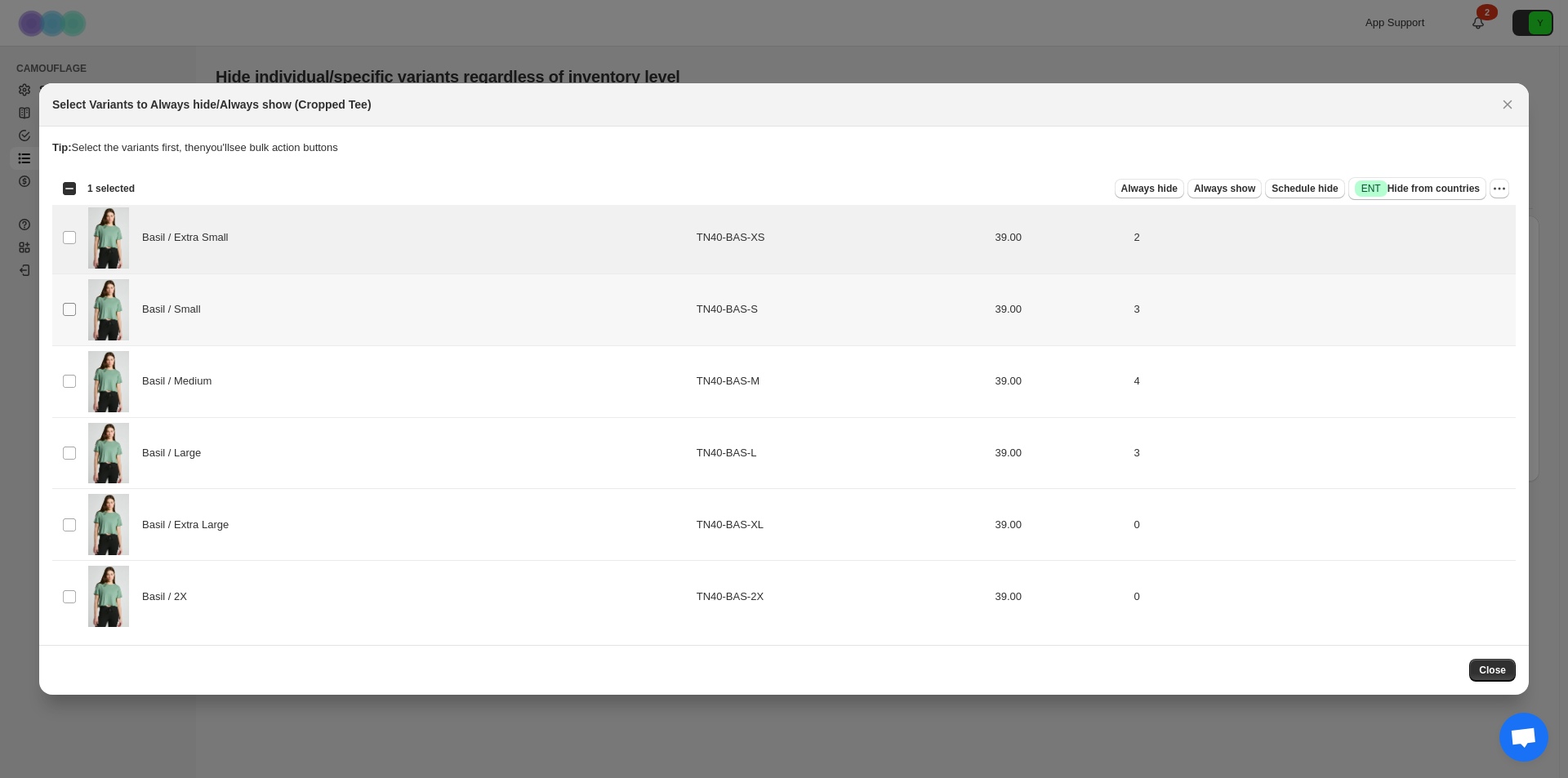
click at [71, 302] on span ":rlp:" at bounding box center [69, 309] width 14 height 14
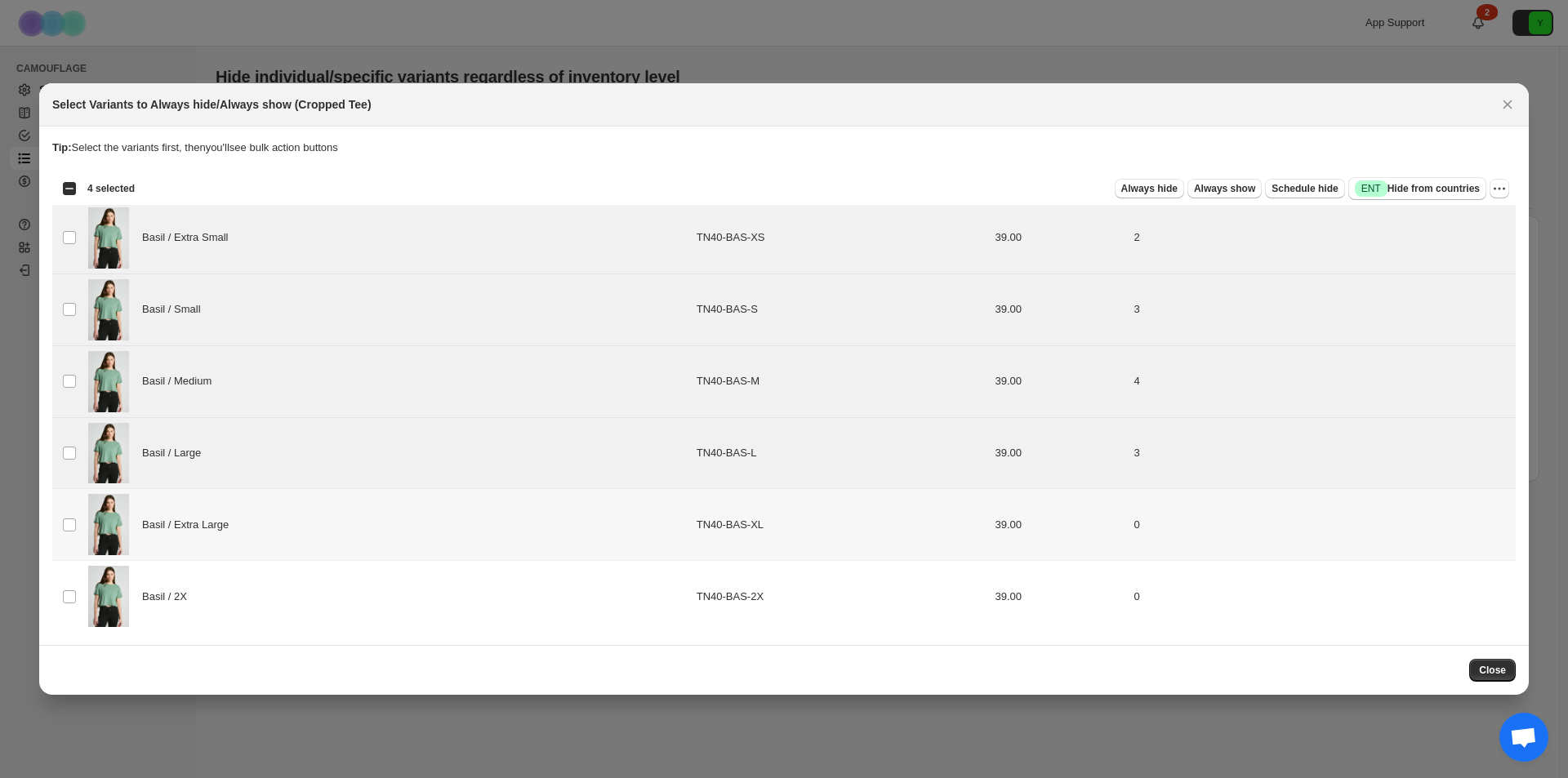
drag, startPoint x: 69, startPoint y: 533, endPoint x: 66, endPoint y: 557, distance: 24.2
click at [68, 533] on td "Select product variant" at bounding box center [68, 525] width 31 height 72
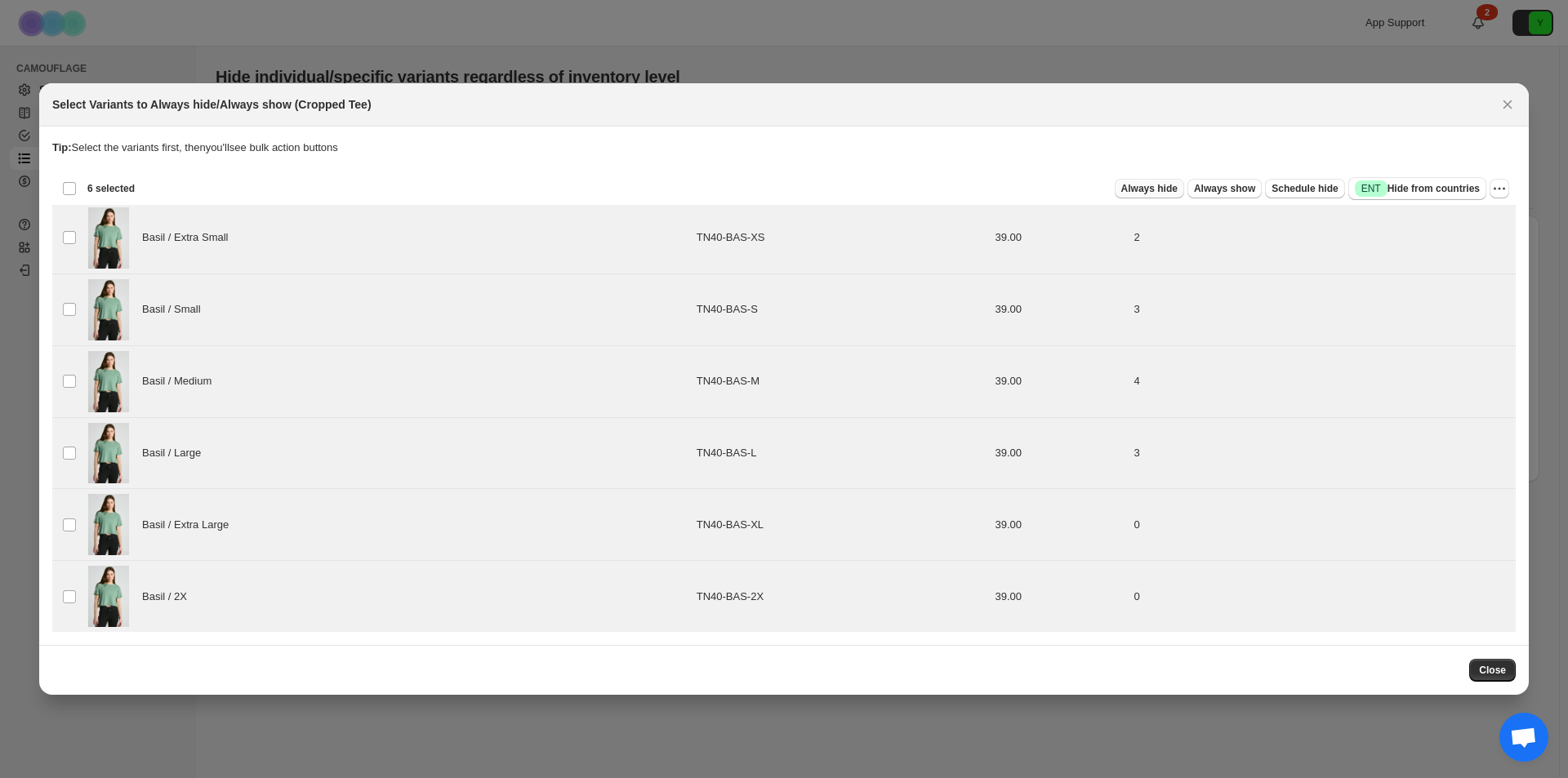
click at [1178, 185] on span "Always hide" at bounding box center [1150, 188] width 56 height 13
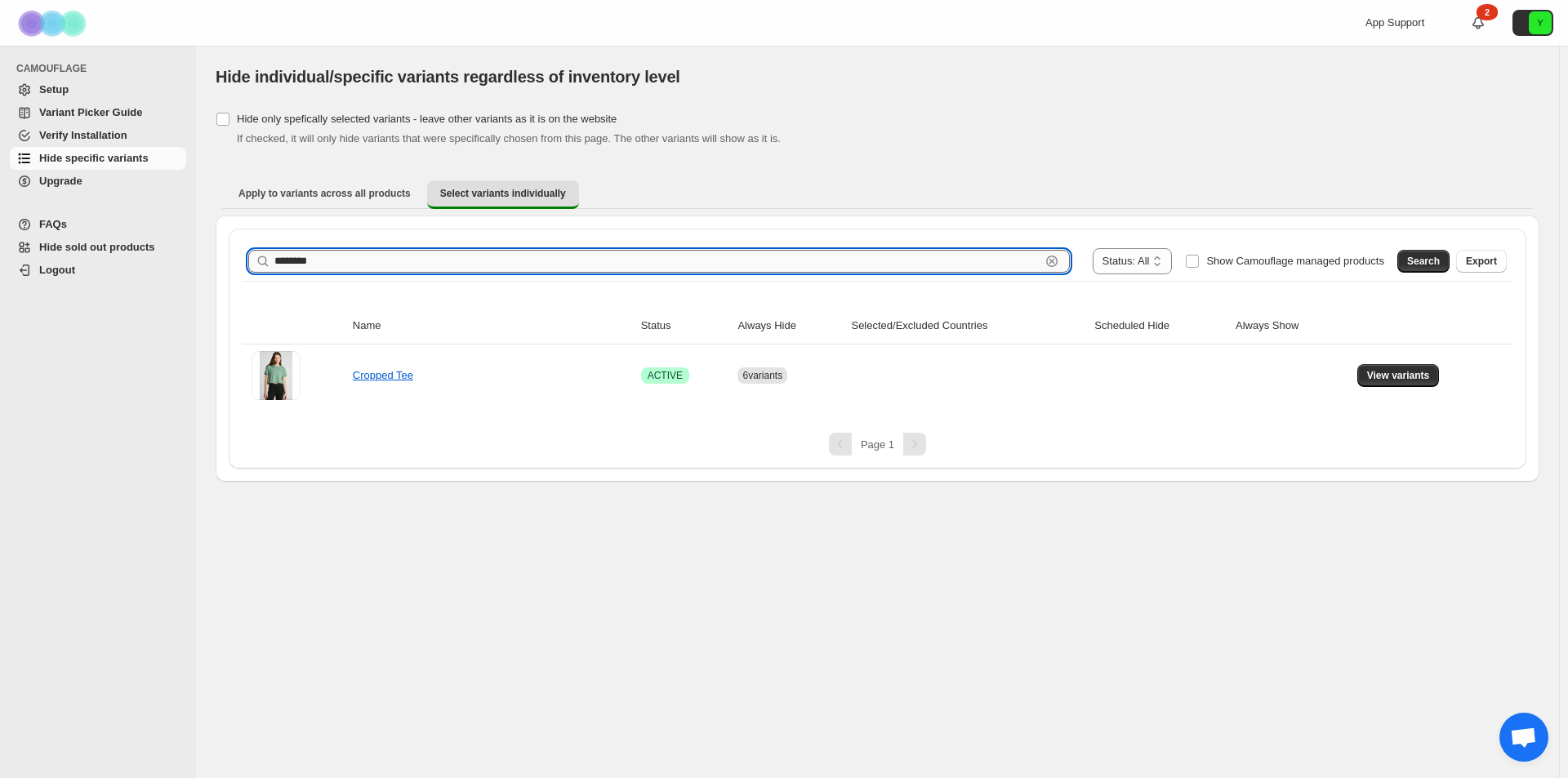
drag, startPoint x: 338, startPoint y: 255, endPoint x: 281, endPoint y: 260, distance: 57.2
click at [284, 260] on input "********" at bounding box center [657, 261] width 766 height 23
click at [391, 260] on input "********" at bounding box center [657, 261] width 766 height 23
drag, startPoint x: 333, startPoint y: 258, endPoint x: 165, endPoint y: 253, distance: 168.1
click at [165, 253] on div "**********" at bounding box center [784, 389] width 1568 height 778
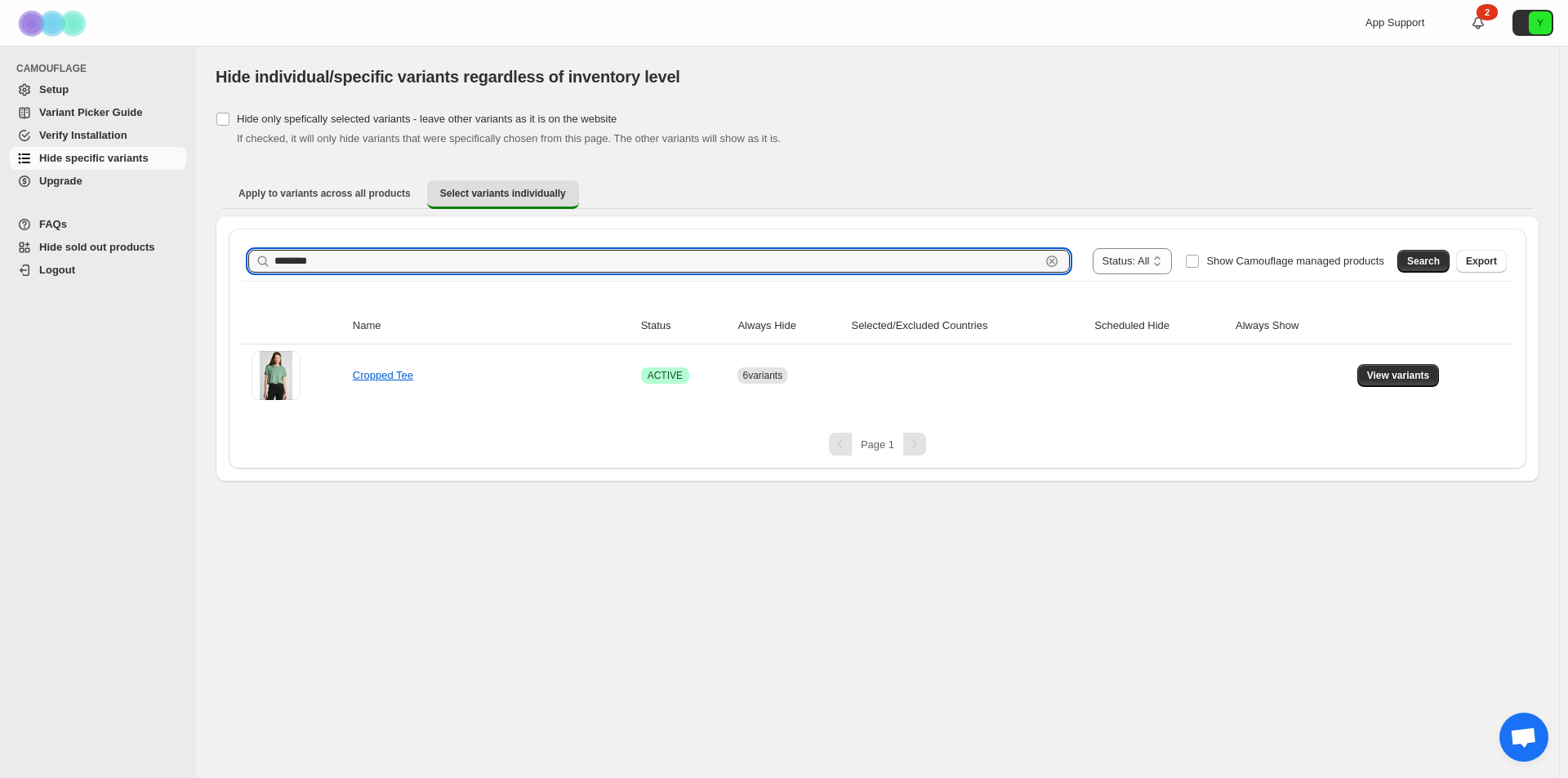
paste input "**"
click at [1425, 266] on span "Search" at bounding box center [1424, 260] width 33 height 13
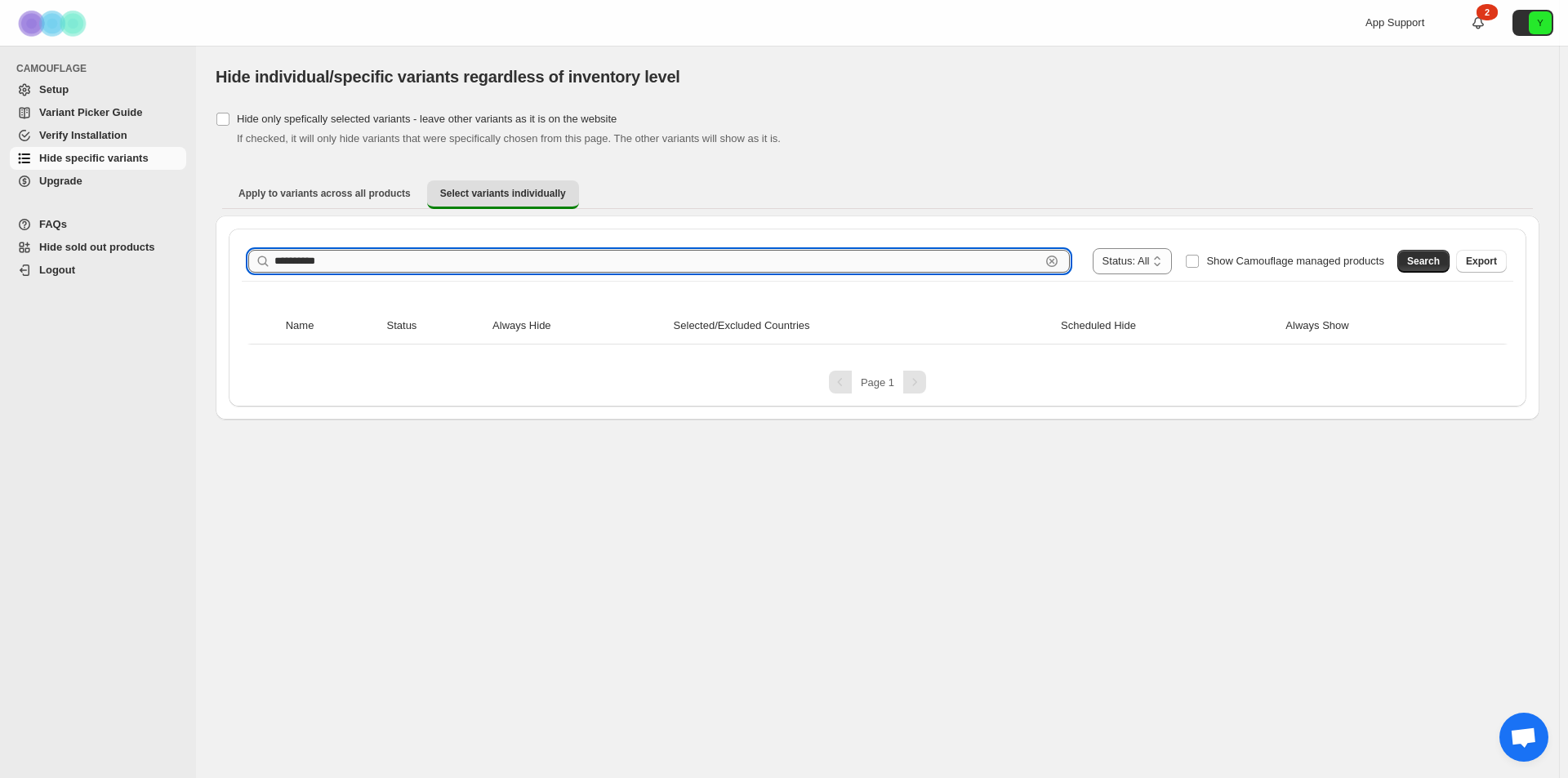
click at [349, 259] on input "**********" at bounding box center [657, 261] width 766 height 23
type input "*********"
